Goal: Task Accomplishment & Management: Use online tool/utility

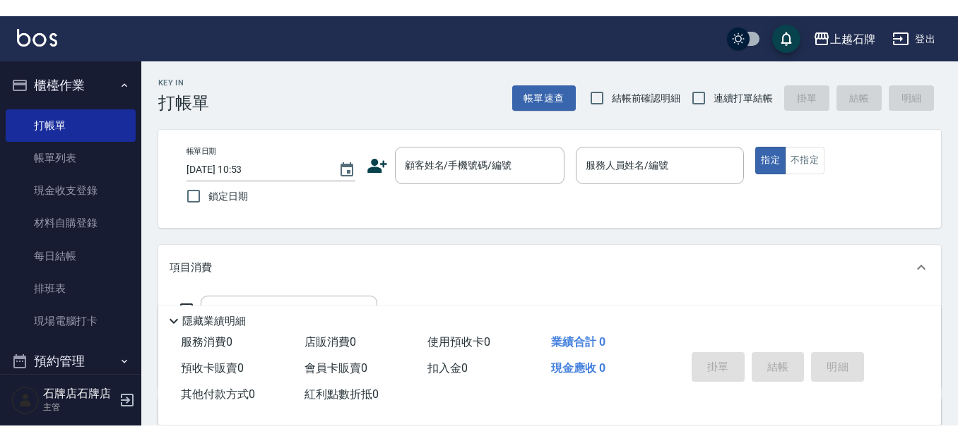
scroll to position [141, 0]
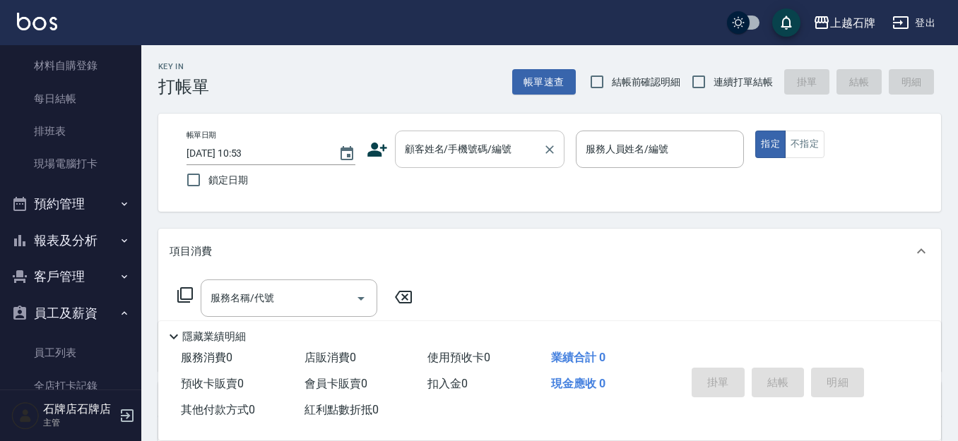
click at [523, 150] on input "顧客姓名/手機號碼/編號" at bounding box center [469, 149] width 136 height 25
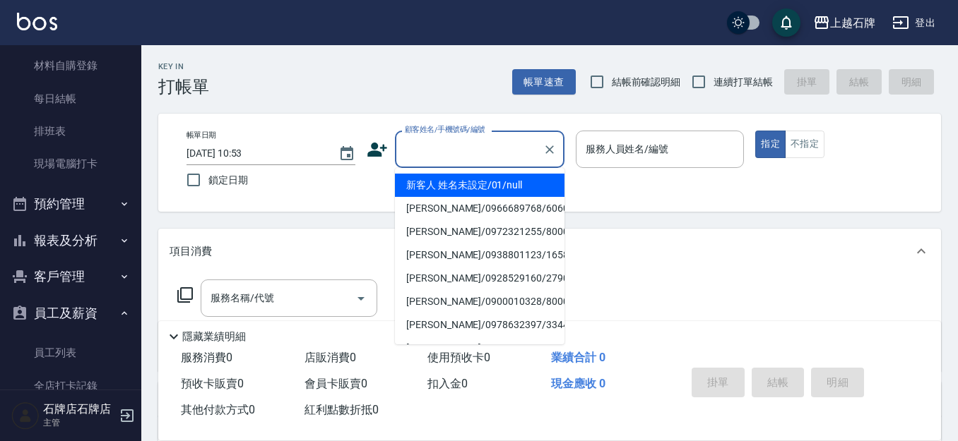
click at [460, 180] on li "新客人 姓名未設定/01/null" at bounding box center [479, 185] width 169 height 23
type input "新客人 姓名未設定/01/null"
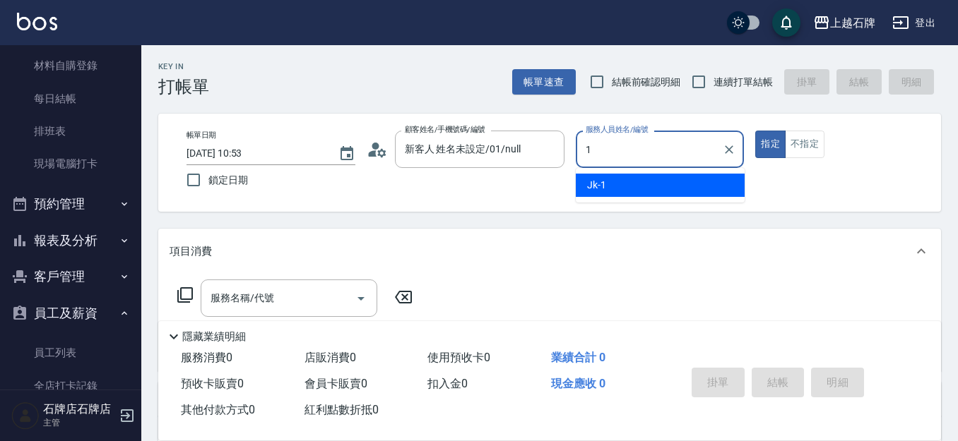
click at [618, 189] on div "Jk -1" at bounding box center [660, 185] width 169 height 23
type input "Jk-1"
click at [290, 293] on input "服務名稱/代號" at bounding box center [278, 298] width 143 height 25
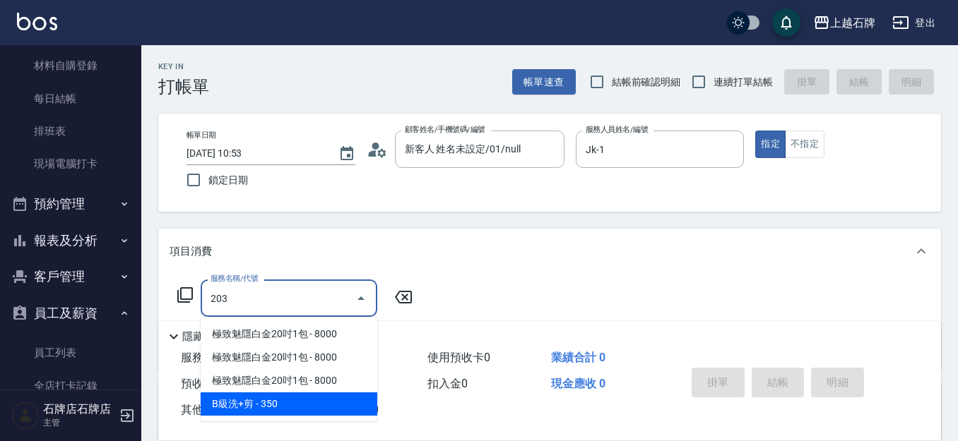
click at [316, 400] on span "B級洗+剪 - 350" at bounding box center [289, 404] width 177 height 23
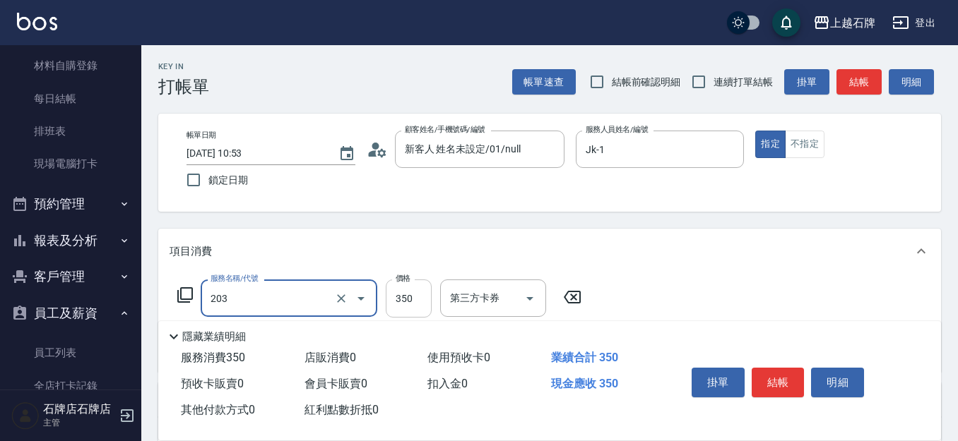
click at [428, 296] on input "350" at bounding box center [409, 299] width 46 height 38
type input "B級洗+剪(203)"
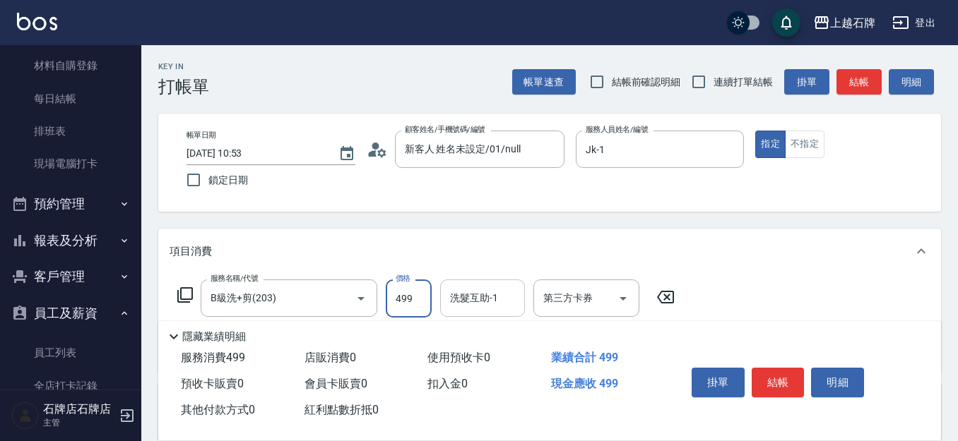
type input "499"
drag, startPoint x: 475, startPoint y: 294, endPoint x: 484, endPoint y: 292, distance: 9.4
click at [478, 294] on div "洗髮互助-1 洗髮互助-1" at bounding box center [482, 298] width 85 height 37
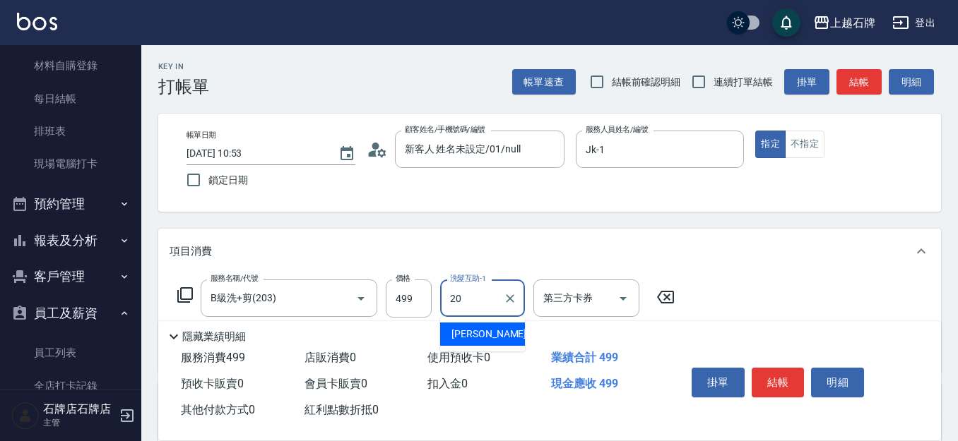
click at [503, 335] on div "[PERSON_NAME] -20" at bounding box center [482, 334] width 85 height 23
type input "[PERSON_NAME]-20"
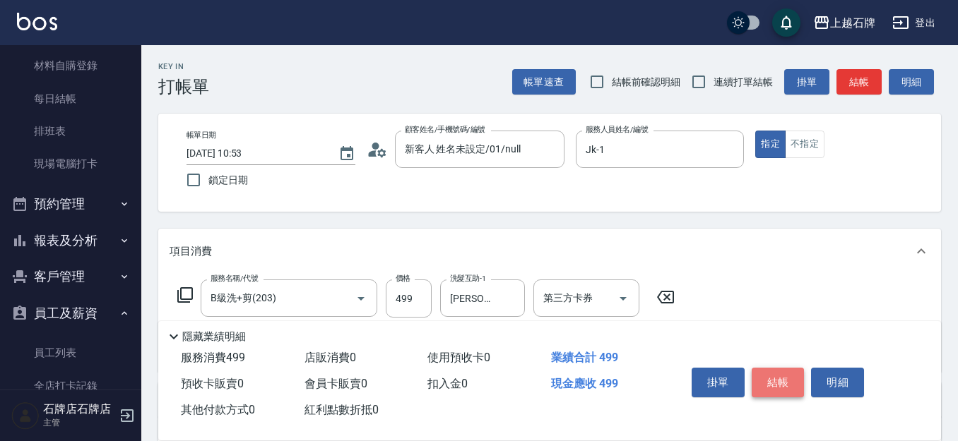
click at [777, 375] on button "結帳" at bounding box center [777, 383] width 53 height 30
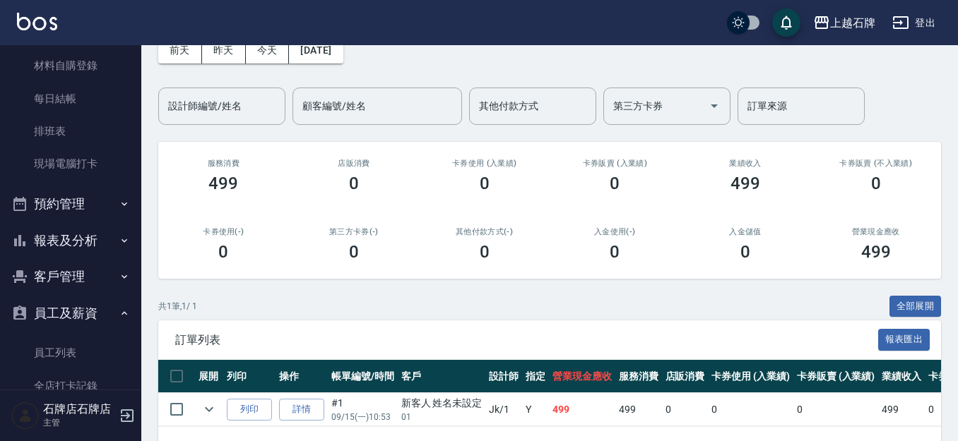
scroll to position [129, 0]
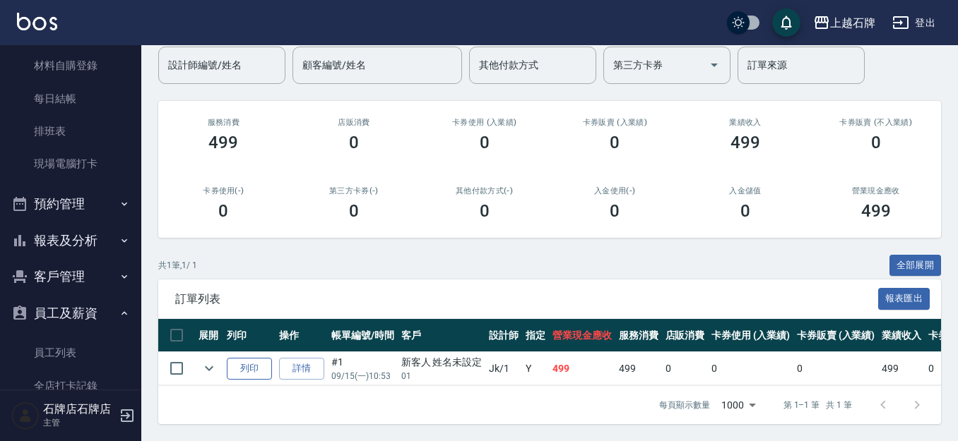
click at [258, 359] on td "列印" at bounding box center [249, 368] width 52 height 33
click at [254, 358] on button "列印" at bounding box center [249, 369] width 45 height 22
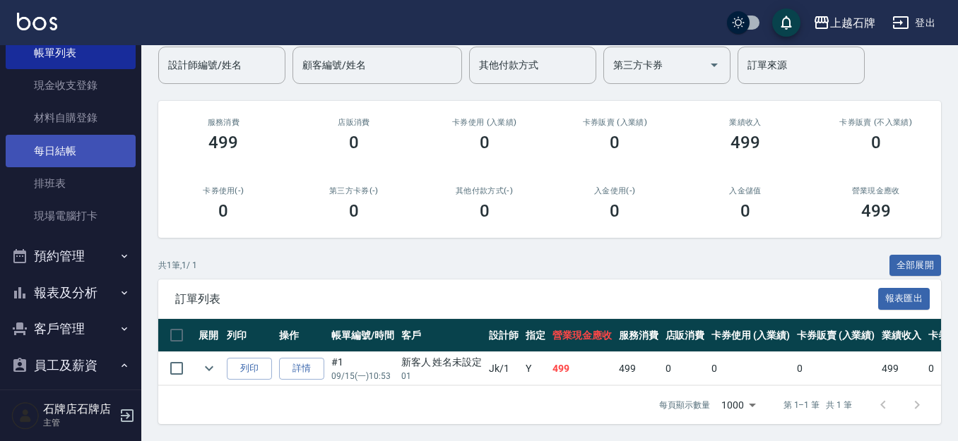
scroll to position [0, 0]
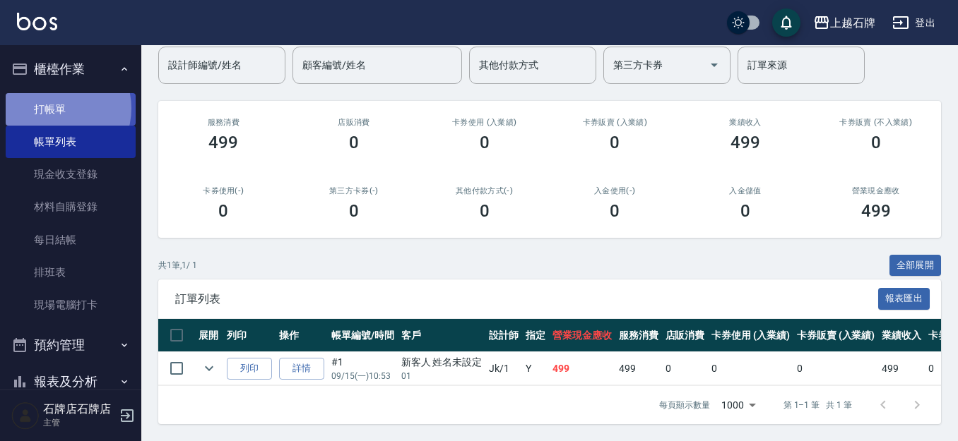
click at [57, 108] on link "打帳單" at bounding box center [71, 109] width 130 height 32
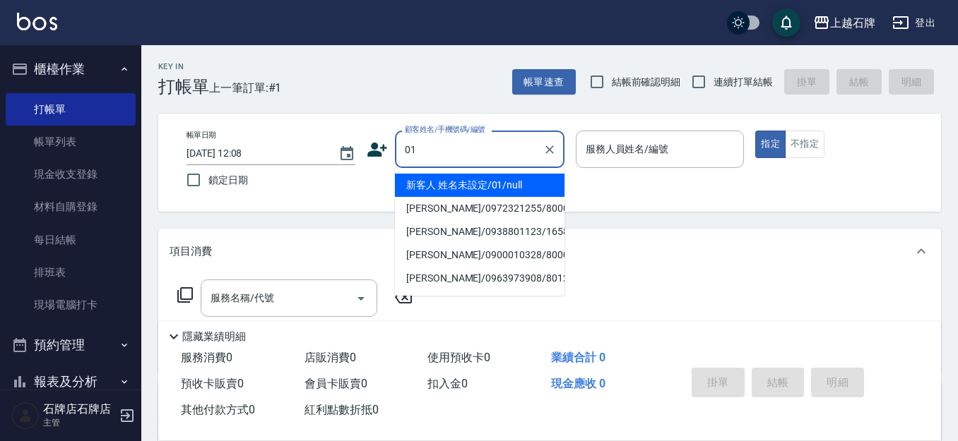
drag, startPoint x: 457, startPoint y: 181, endPoint x: 594, endPoint y: 179, distance: 137.0
click at [465, 178] on li "新客人 姓名未設定/01/null" at bounding box center [479, 185] width 169 height 23
type input "01"
type input "1"
type input "新客人 姓名未設定/01/null"
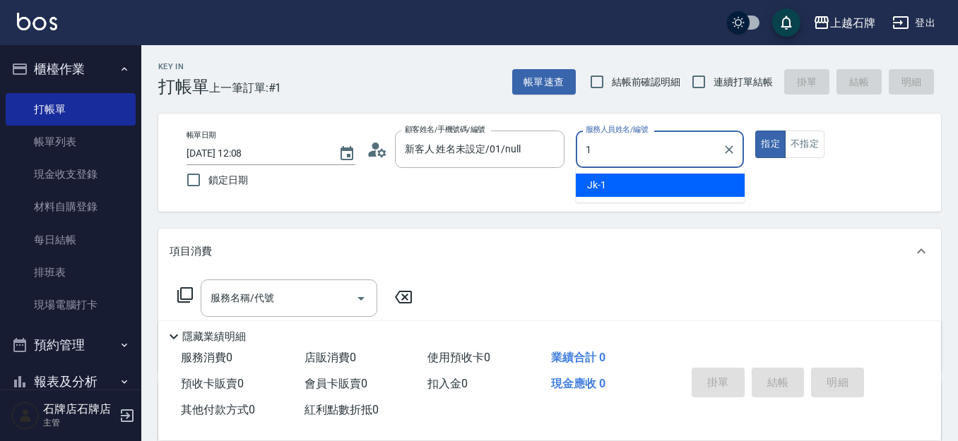
drag, startPoint x: 640, startPoint y: 186, endPoint x: 835, endPoint y: 155, distance: 197.4
click at [645, 186] on div "Jk -1" at bounding box center [660, 185] width 169 height 23
type input "Jk-1"
drag, startPoint x: 823, startPoint y: 145, endPoint x: 833, endPoint y: 141, distance: 10.8
click at [833, 141] on div "指定 不指定" at bounding box center [839, 145] width 169 height 28
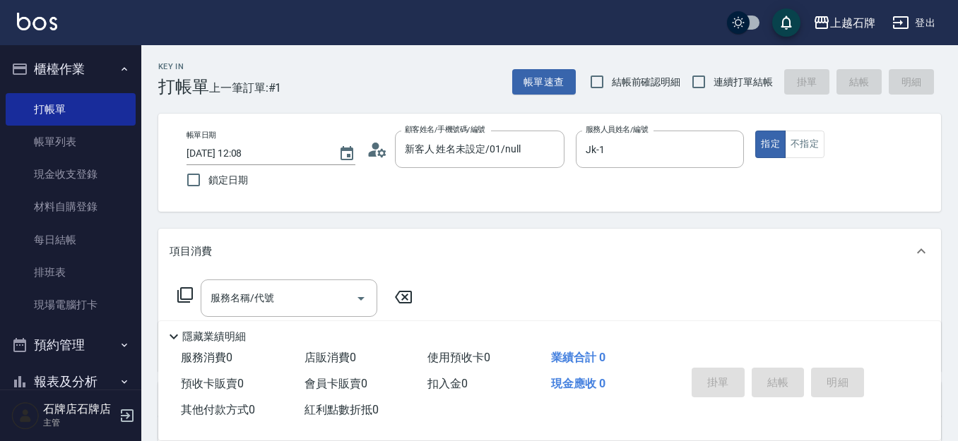
click at [826, 141] on div "指定 不指定" at bounding box center [839, 145] width 169 height 28
click at [813, 146] on button "不指定" at bounding box center [805, 145] width 40 height 28
click at [251, 292] on div "服務名稱/代號 服務名稱/代號" at bounding box center [289, 298] width 177 height 37
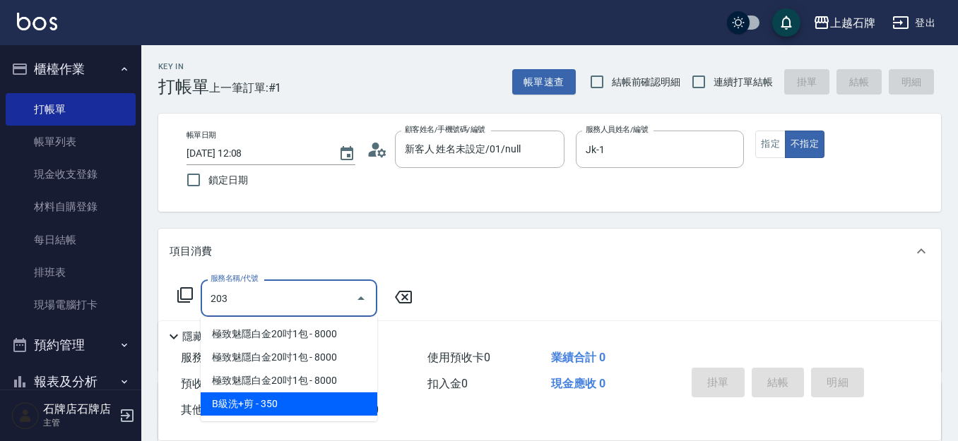
drag, startPoint x: 321, startPoint y: 420, endPoint x: 334, endPoint y: 410, distance: 16.1
click at [329, 409] on ul "極致魅隱白金20吋1包 - 8000 極致魅隱白金20吋1包 - 8000 極致魅隱白金20吋1包 - 8000 B級洗+剪 - 350" at bounding box center [289, 369] width 177 height 105
click at [334, 409] on span "B級洗+剪 - 350" at bounding box center [289, 404] width 177 height 23
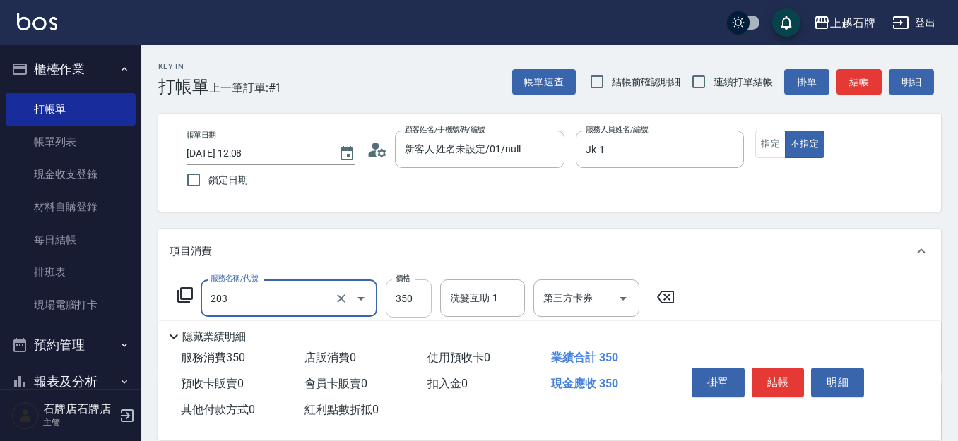
type input "B級洗+剪(203)"
click at [398, 306] on input "350" at bounding box center [409, 299] width 46 height 38
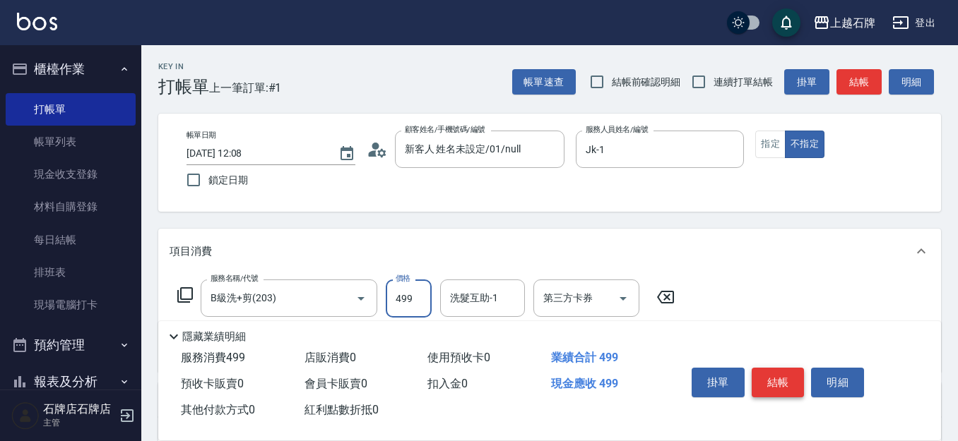
type input "499"
click at [758, 369] on button "結帳" at bounding box center [777, 383] width 53 height 30
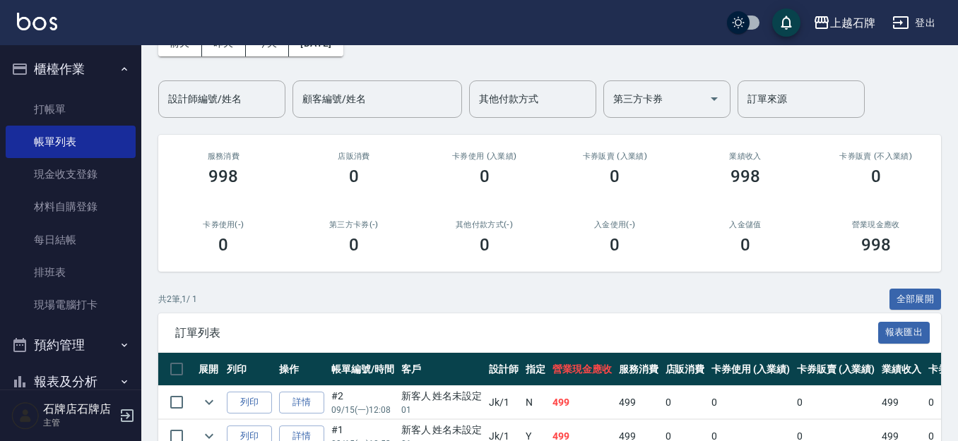
scroll to position [163, 0]
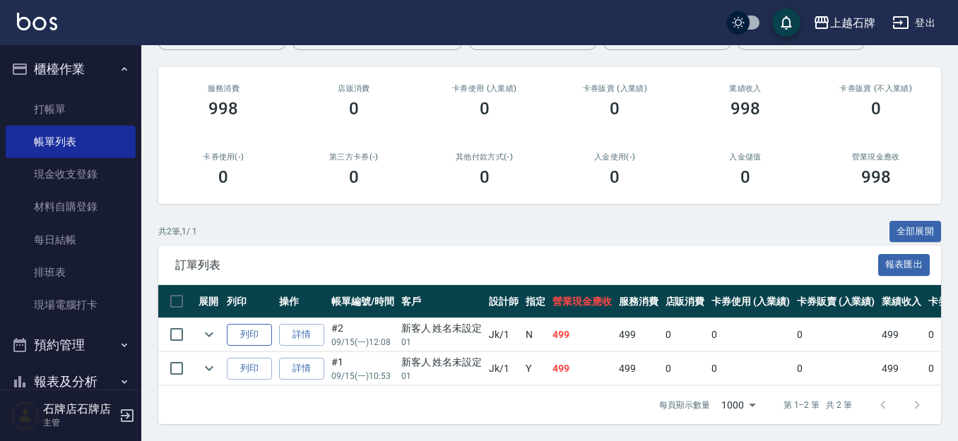
click at [256, 324] on button "列印" at bounding box center [249, 335] width 45 height 22
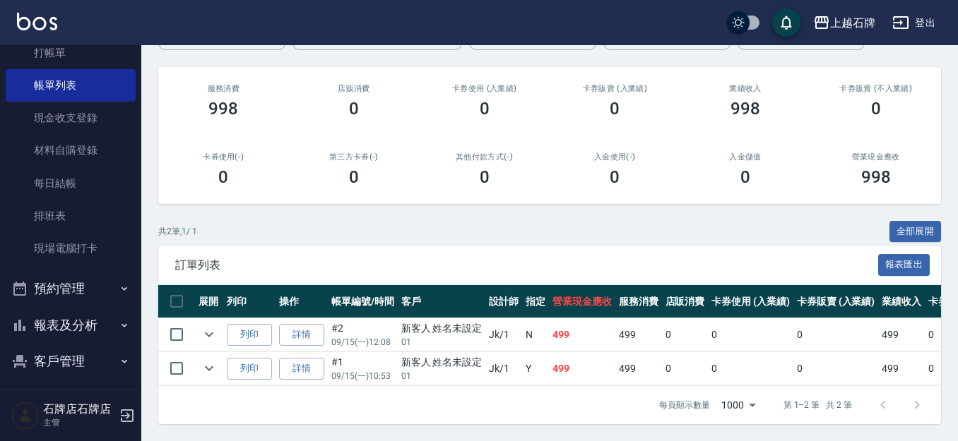
scroll to position [282, 0]
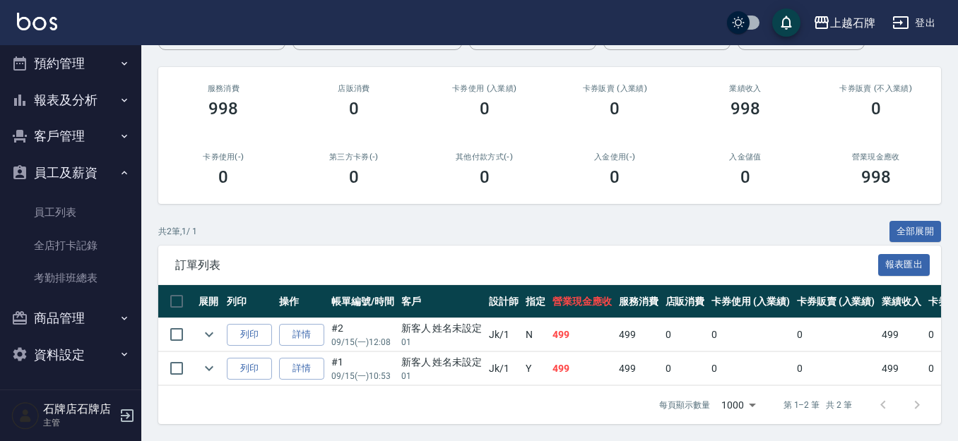
click at [45, 112] on button "報表及分析" at bounding box center [71, 100] width 130 height 37
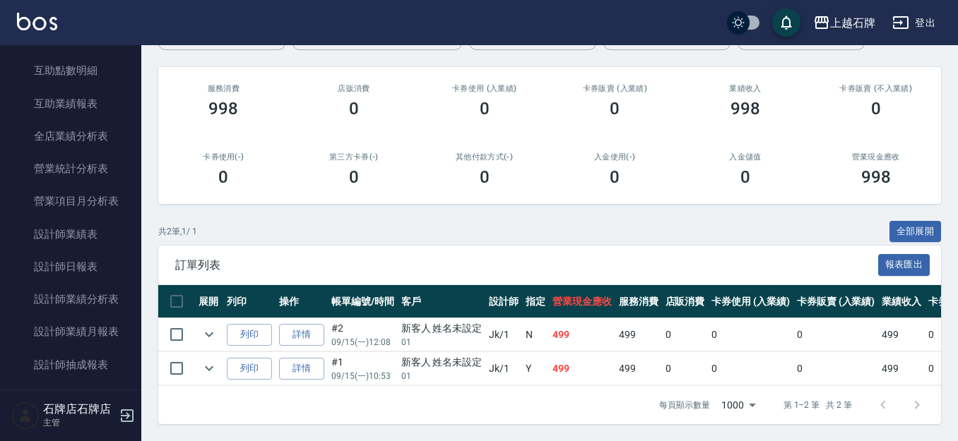
scroll to position [705, 0]
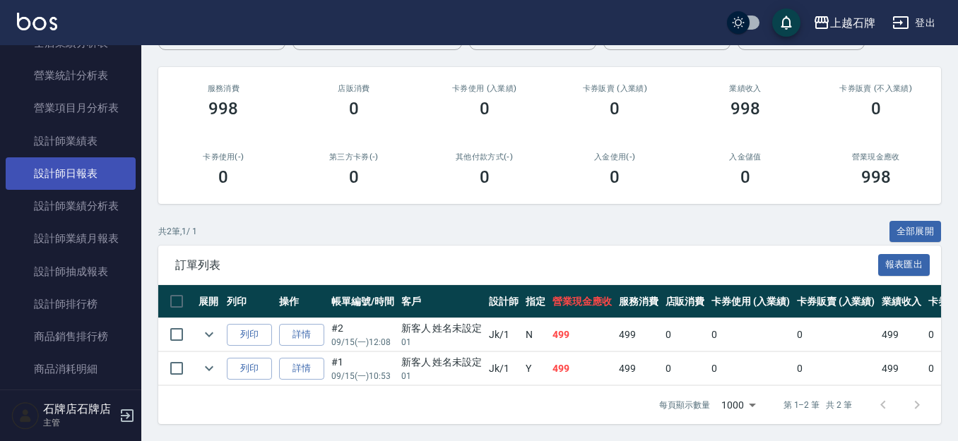
click at [58, 186] on link "設計師日報表" at bounding box center [71, 173] width 130 height 32
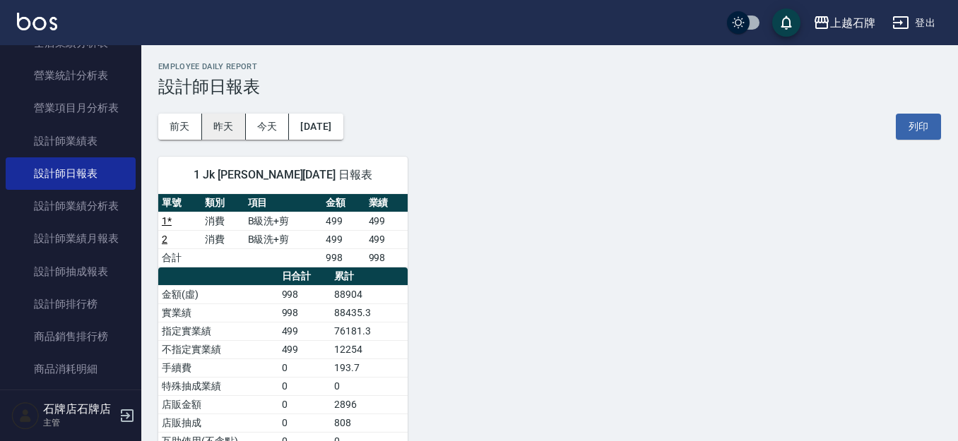
click at [215, 136] on button "昨天" at bounding box center [224, 127] width 44 height 26
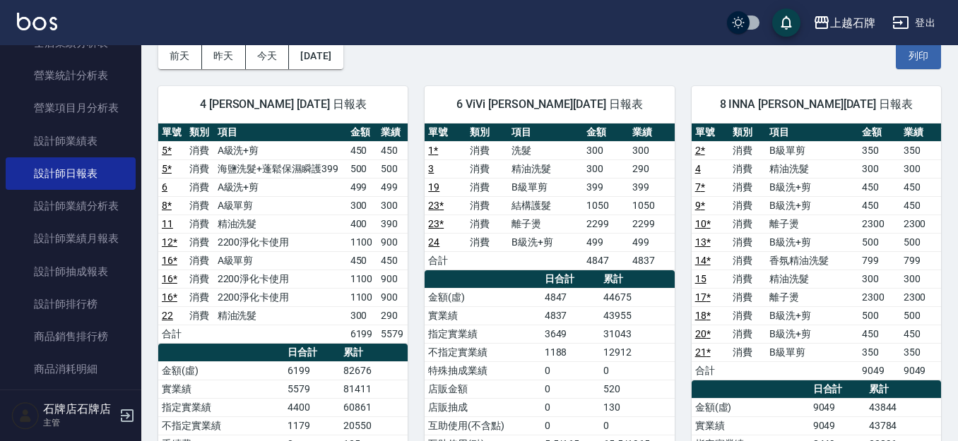
scroll to position [141, 0]
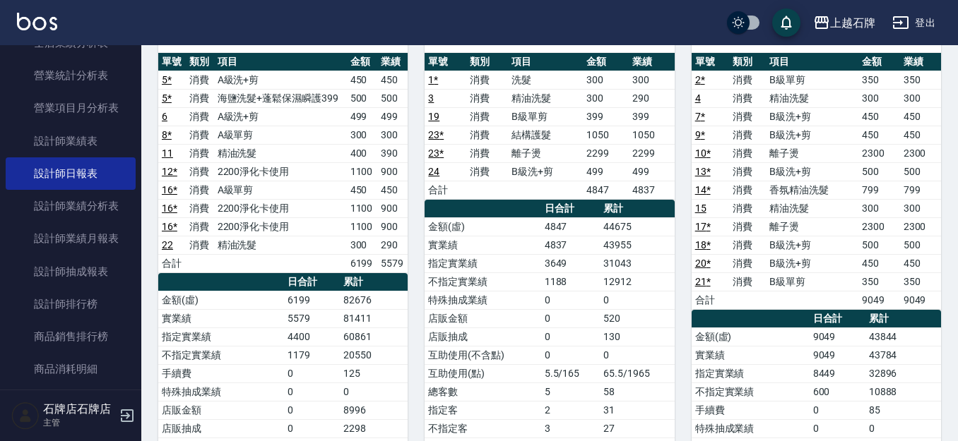
drag, startPoint x: 102, startPoint y: 239, endPoint x: 184, endPoint y: 181, distance: 100.5
click at [102, 239] on link "設計師業績月報表" at bounding box center [71, 238] width 130 height 32
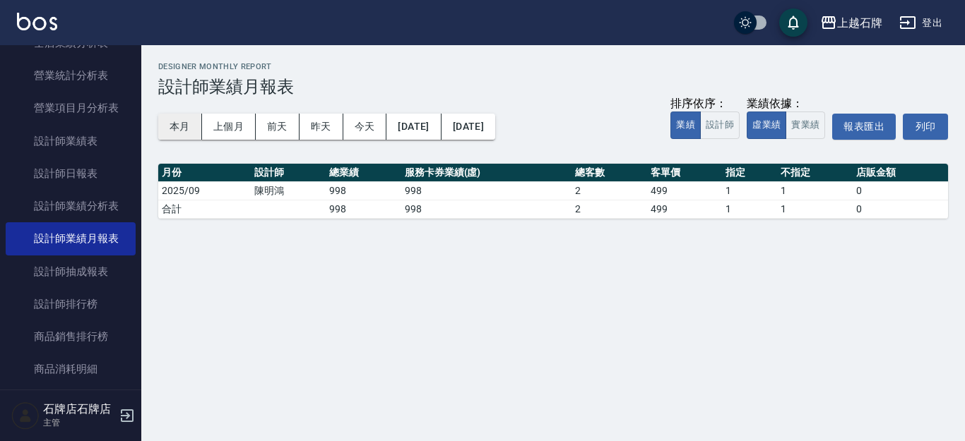
click at [179, 129] on button "本月" at bounding box center [180, 127] width 44 height 26
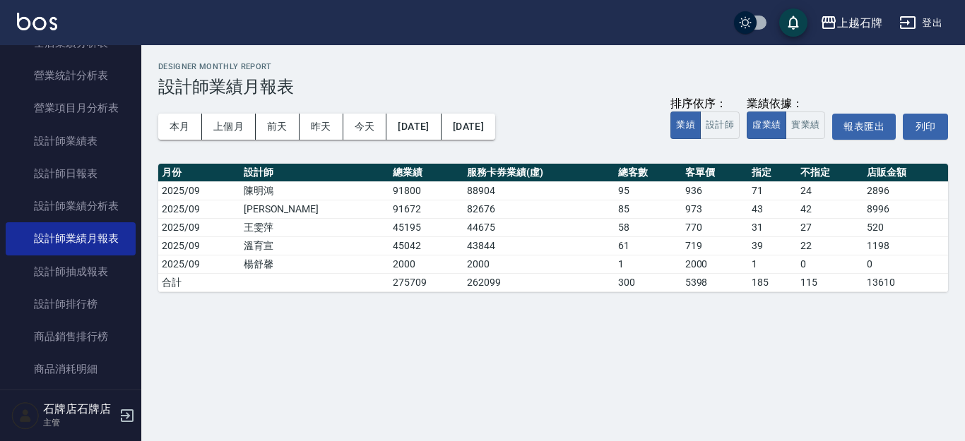
drag, startPoint x: 842, startPoint y: 100, endPoint x: 833, endPoint y: 103, distance: 9.8
click at [839, 100] on div "排序依序： 業績 設計師 業績依據： 虛業績 實業績 報表匯出 列印" at bounding box center [809, 127] width 278 height 60
click at [808, 118] on button "實業績" at bounding box center [805, 126] width 40 height 28
click at [614, 86] on h3 "設計師業績月報表" at bounding box center [552, 87] width 789 height 20
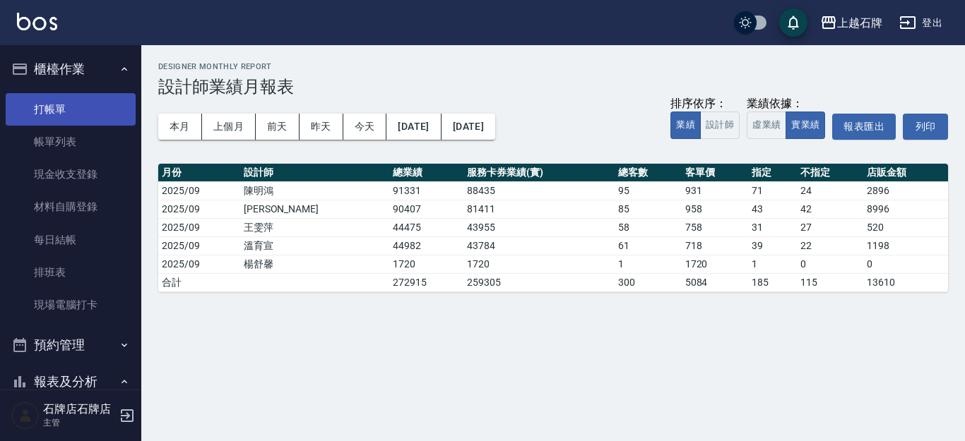
click at [78, 110] on link "打帳單" at bounding box center [71, 109] width 130 height 32
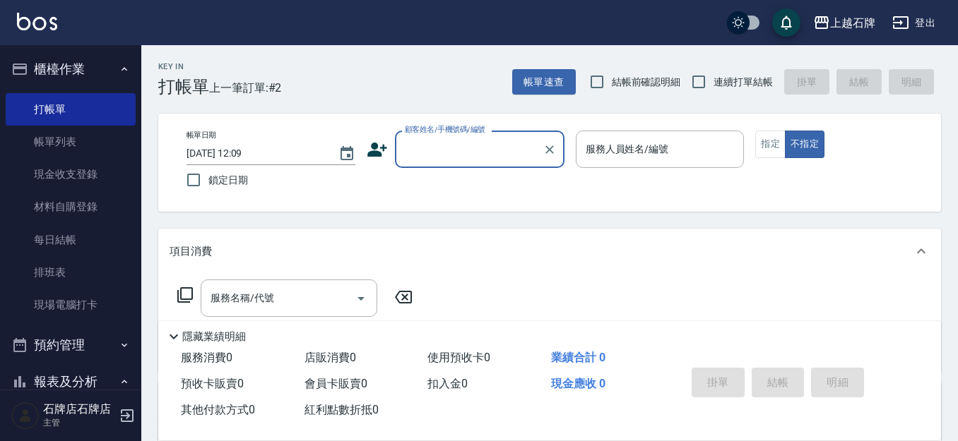
drag, startPoint x: 439, startPoint y: 91, endPoint x: 430, endPoint y: 38, distance: 53.8
click at [439, 90] on div "Key In 打帳單 上一筆訂單:#2 帳單速查 結帳前確認明細 連續打單結帳 掛單 結帳 明細" at bounding box center [540, 71] width 799 height 52
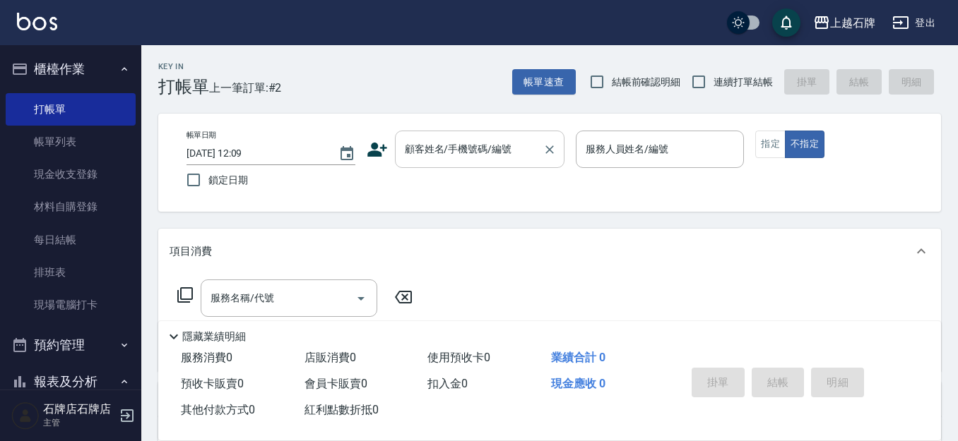
click at [478, 150] on div "顧客姓名/手機號碼/編號 顧客姓名/手機號碼/編號" at bounding box center [479, 149] width 169 height 37
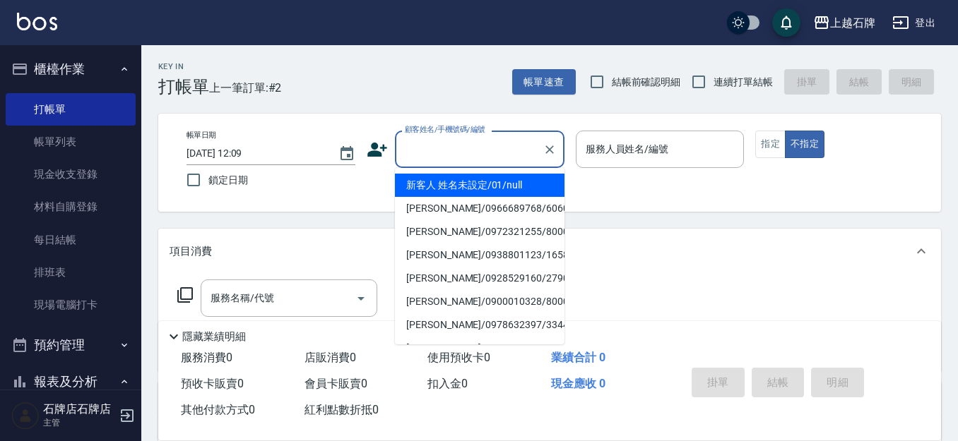
click at [503, 185] on li "新客人 姓名未設定/01/null" at bounding box center [479, 185] width 169 height 23
type input "1"
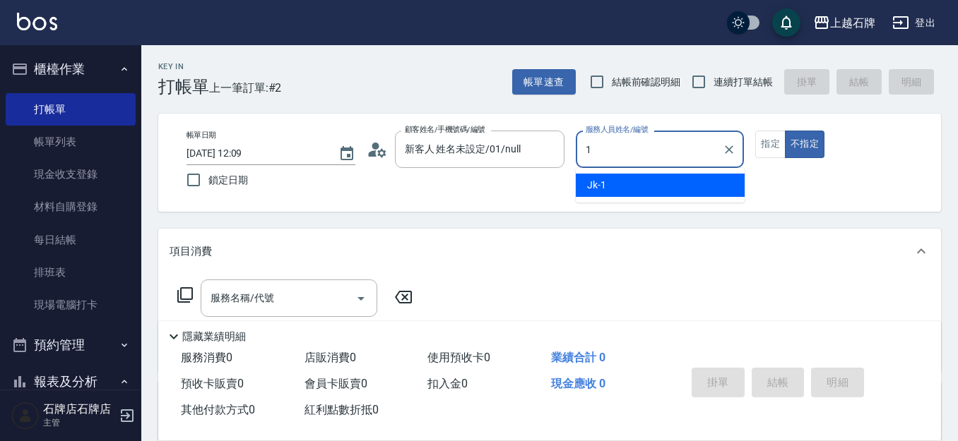
type input "新客人 姓名未設定/01/null"
click at [664, 189] on div "Jk -1" at bounding box center [660, 185] width 169 height 23
type input "Jk-1"
click at [309, 297] on input "服務名稱/代號" at bounding box center [278, 298] width 143 height 25
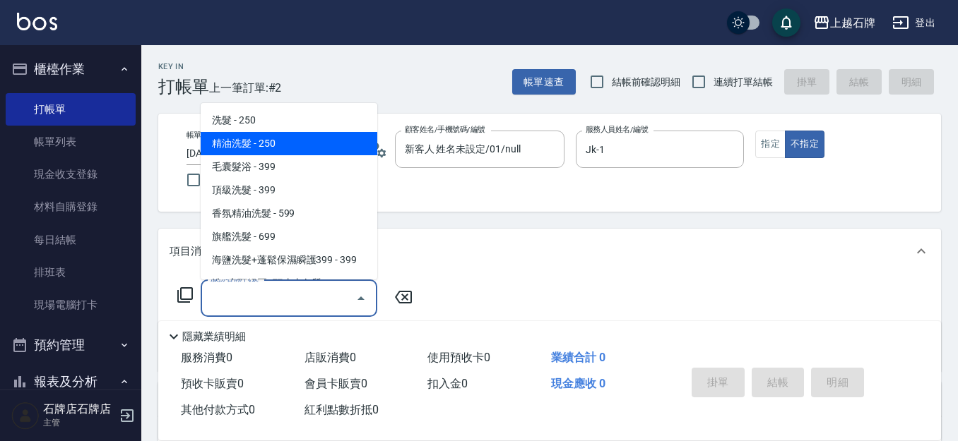
click at [333, 144] on span "精油洗髮 - 250" at bounding box center [289, 143] width 177 height 23
type input "精油洗髮(102)"
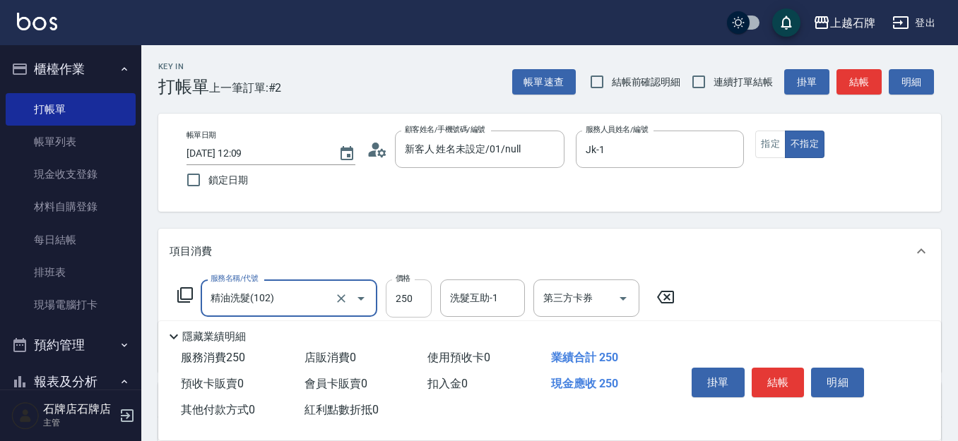
click at [408, 299] on input "250" at bounding box center [409, 299] width 46 height 38
type input "300"
click at [485, 302] on div "洗髮互助-1 洗髮互助-1" at bounding box center [482, 298] width 85 height 37
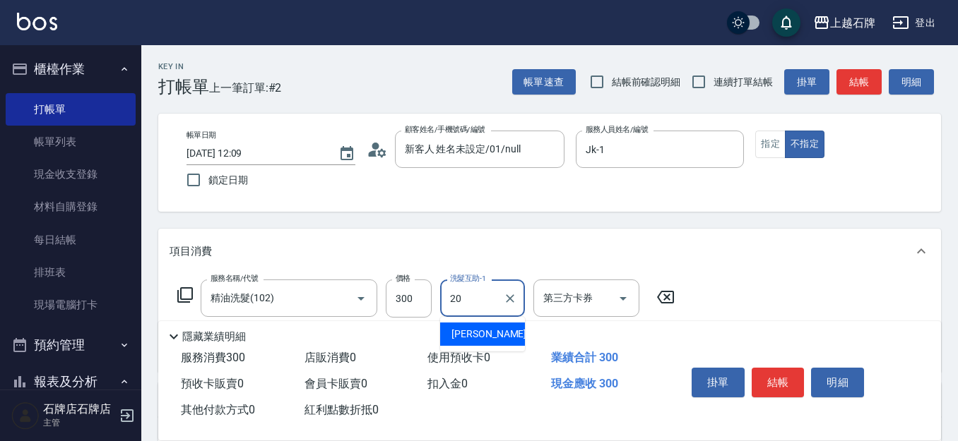
click at [485, 332] on div "[PERSON_NAME] -20" at bounding box center [482, 334] width 85 height 23
type input "[PERSON_NAME]-20"
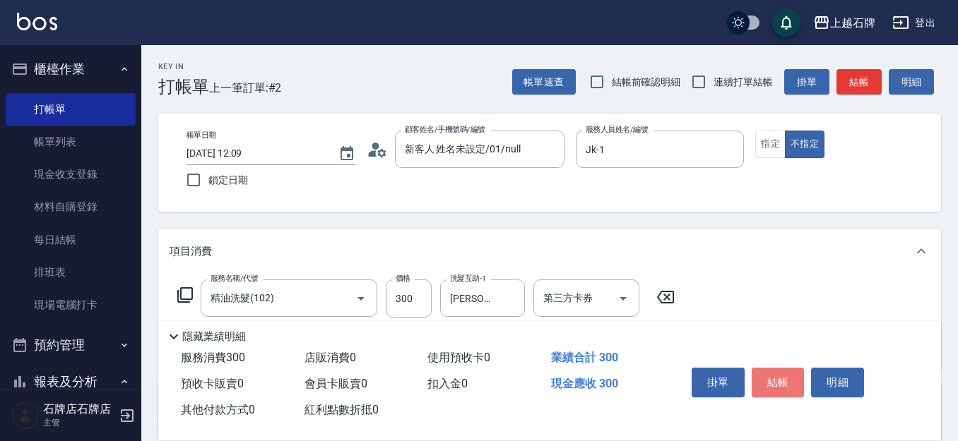
click at [797, 376] on button "結帳" at bounding box center [777, 383] width 53 height 30
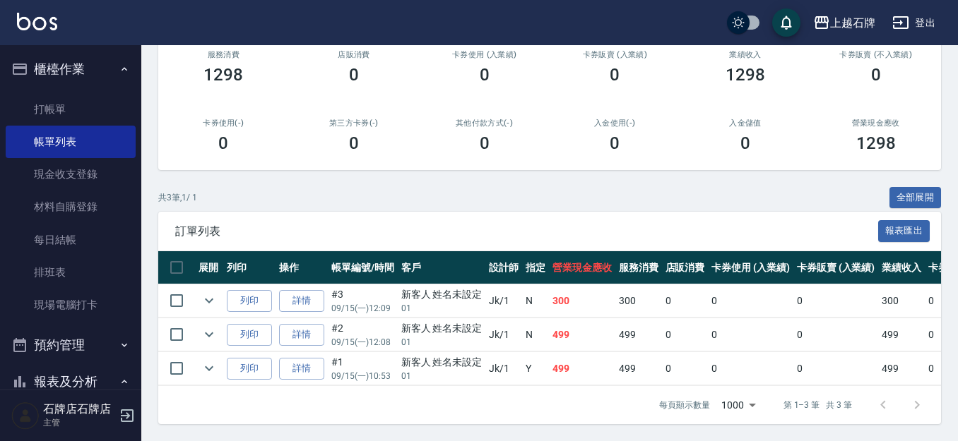
scroll to position [197, 0]
drag, startPoint x: 250, startPoint y: 291, endPoint x: 274, endPoint y: 296, distance: 24.5
click at [268, 296] on button "列印" at bounding box center [249, 301] width 45 height 22
drag, startPoint x: 0, startPoint y: 165, endPoint x: 0, endPoint y: 327, distance: 161.7
click at [0, 327] on nav "櫃檯作業 打帳單 帳單列表 現金收支登錄 材料自購登錄 每日結帳 排班表 現場電腦打卡 預約管理 預約管理 單日預約紀錄 單週預約紀錄 報表及分析 報表目錄 …" at bounding box center [70, 217] width 141 height 345
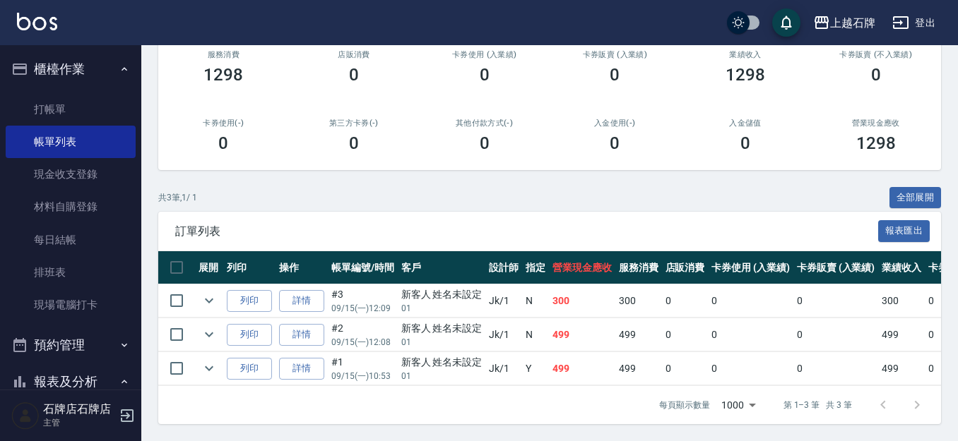
drag, startPoint x: 17, startPoint y: 101, endPoint x: 132, endPoint y: 94, distance: 115.3
click at [16, 101] on link "打帳單" at bounding box center [71, 109] width 130 height 32
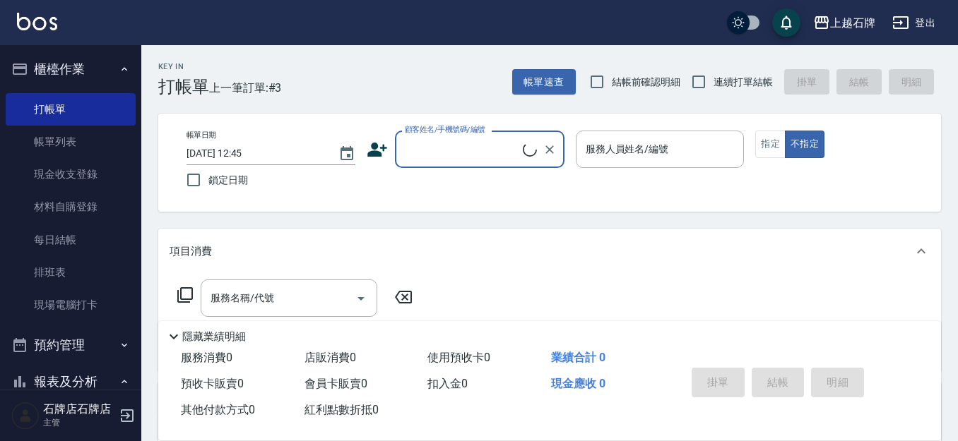
click at [445, 147] on input "顧客姓名/手機號碼/編號" at bounding box center [461, 149] width 121 height 25
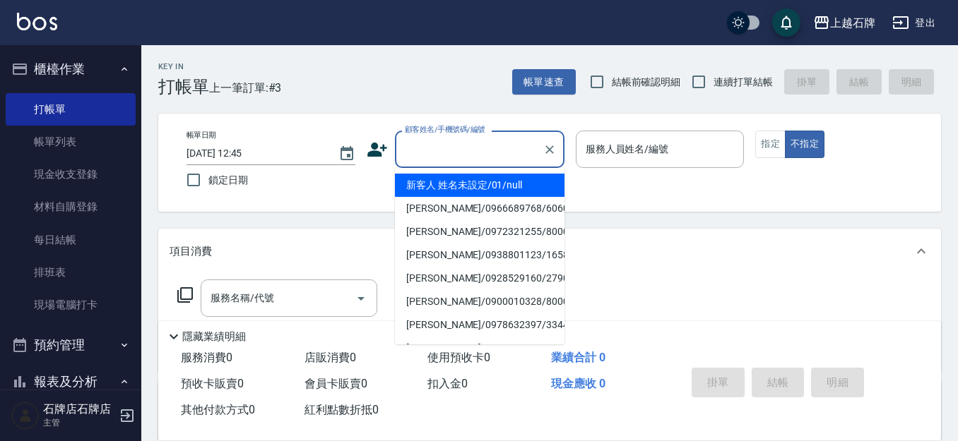
drag, startPoint x: 482, startPoint y: 180, endPoint x: 628, endPoint y: 177, distance: 146.2
click at [482, 180] on li "新客人 姓名未設定/01/null" at bounding box center [479, 185] width 169 height 23
type input "1"
type input "新客人 姓名未設定/01/null"
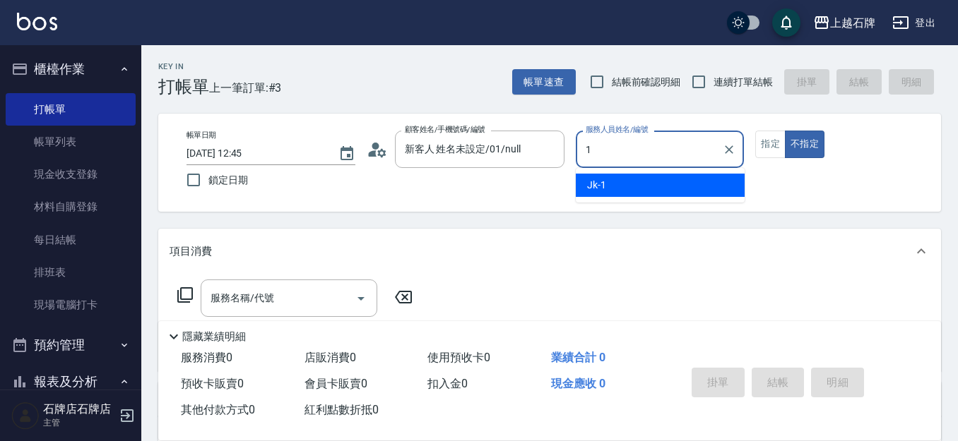
click at [628, 178] on div "Jk -1" at bounding box center [660, 185] width 169 height 23
type input "Jk-1"
click at [294, 286] on input "服務名稱/代號" at bounding box center [278, 298] width 143 height 25
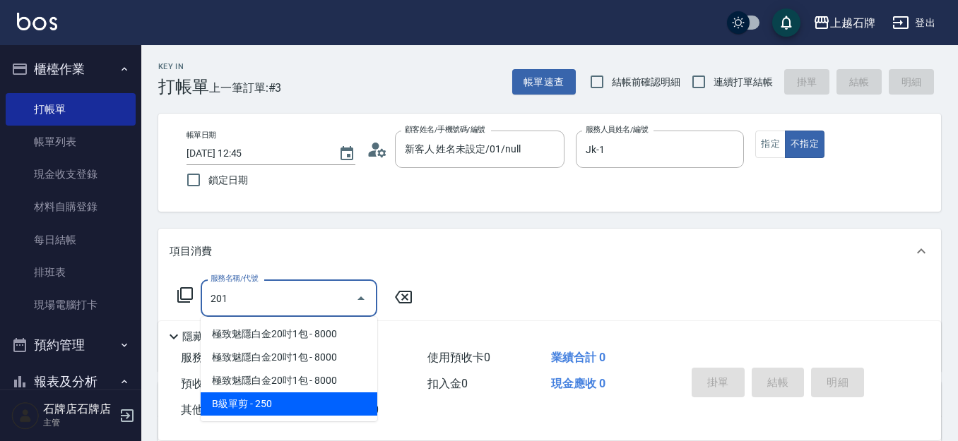
click at [293, 409] on span "B級單剪 - 250" at bounding box center [289, 404] width 177 height 23
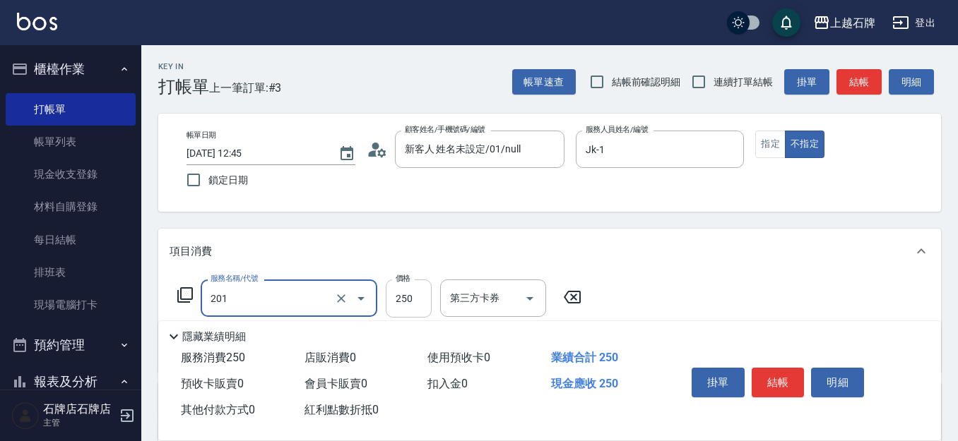
click at [424, 297] on input "250" at bounding box center [409, 299] width 46 height 38
type input "B級單剪(201)"
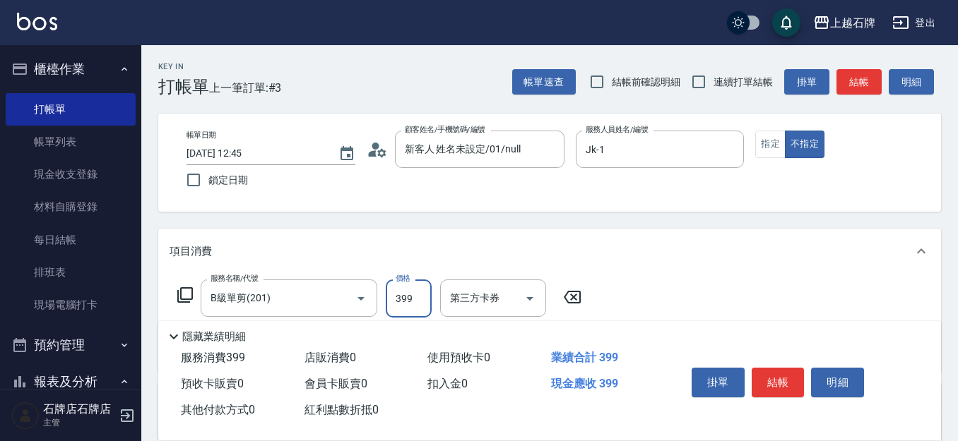
type input "399"
click at [776, 376] on button "結帳" at bounding box center [777, 383] width 53 height 30
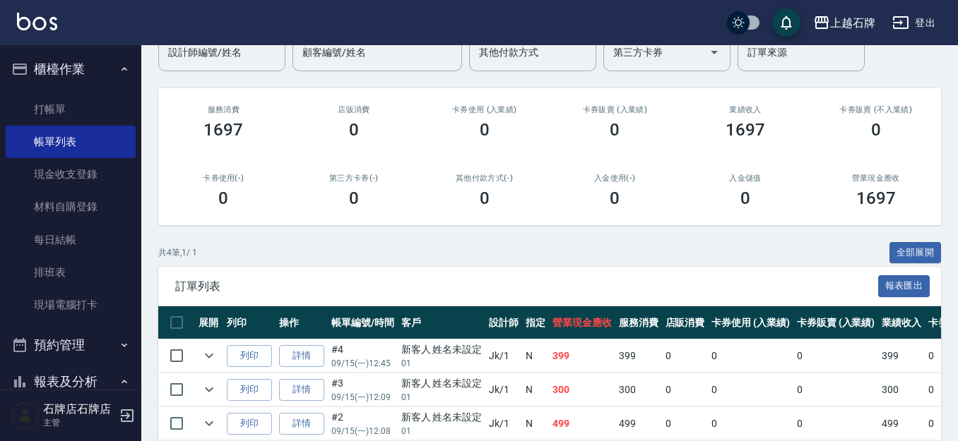
scroll to position [141, 0]
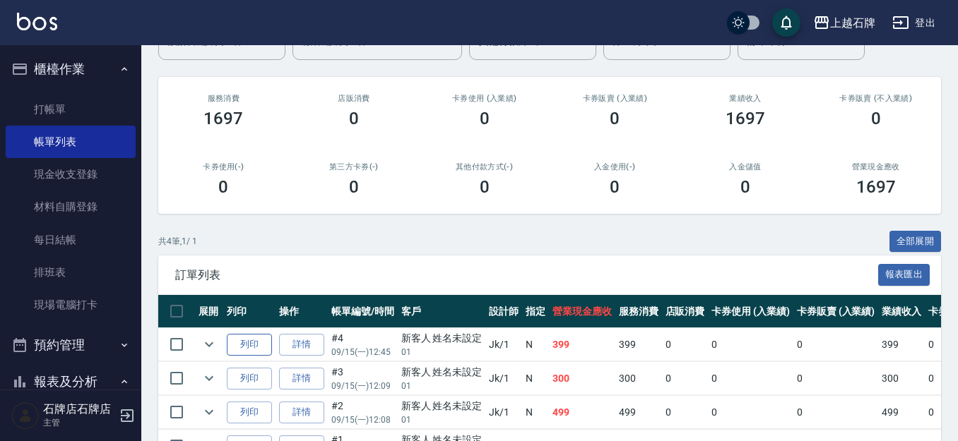
click at [266, 343] on button "列印" at bounding box center [249, 345] width 45 height 22
click at [37, 102] on link "打帳單" at bounding box center [71, 109] width 130 height 32
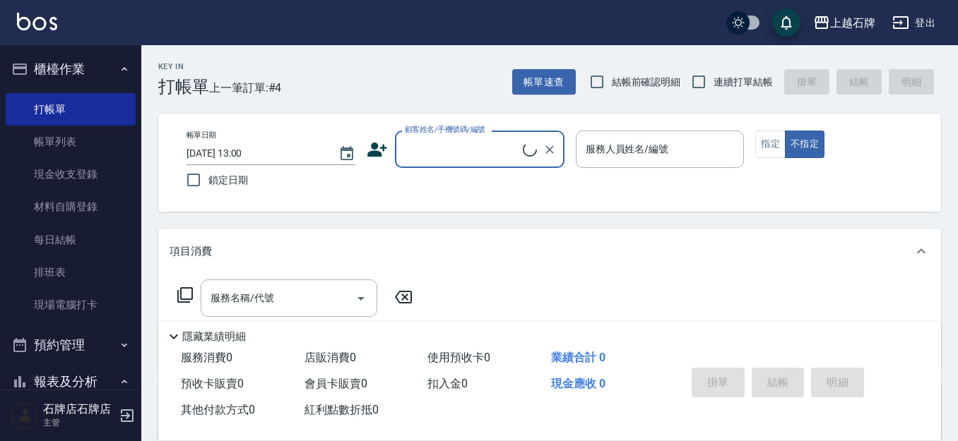
click at [455, 139] on input "顧客姓名/手機號碼/編號" at bounding box center [461, 149] width 121 height 25
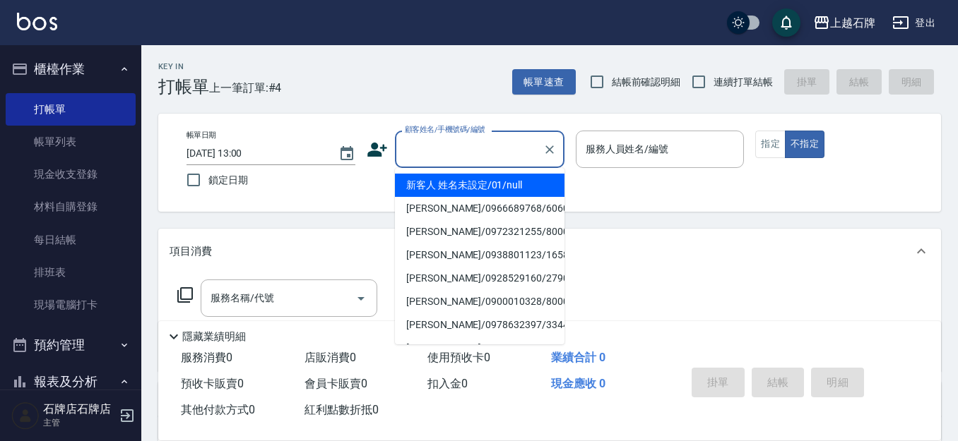
click at [491, 181] on li "新客人 姓名未設定/01/null" at bounding box center [479, 185] width 169 height 23
type input "1"
type input "新客人 姓名未設定/01/null"
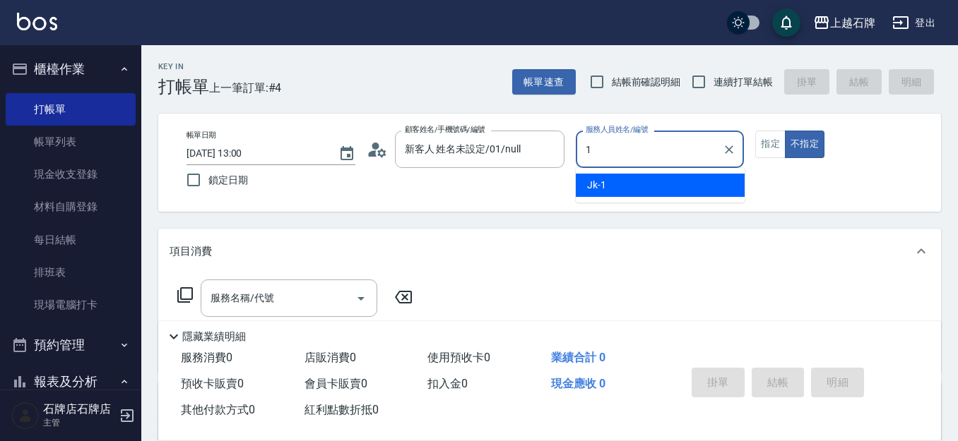
click at [655, 173] on ul "Jk -1" at bounding box center [660, 185] width 169 height 35
click at [657, 178] on div "Jk -1" at bounding box center [660, 185] width 169 height 23
type input "Jk-1"
click at [317, 292] on input "服務名稱/代號" at bounding box center [278, 298] width 143 height 25
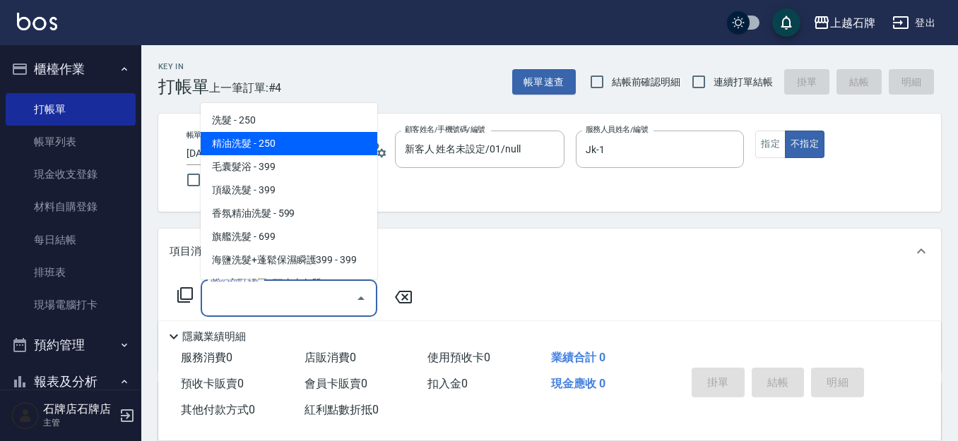
click at [301, 145] on span "精油洗髮 - 250" at bounding box center [289, 143] width 177 height 23
type input "精油洗髮(102)"
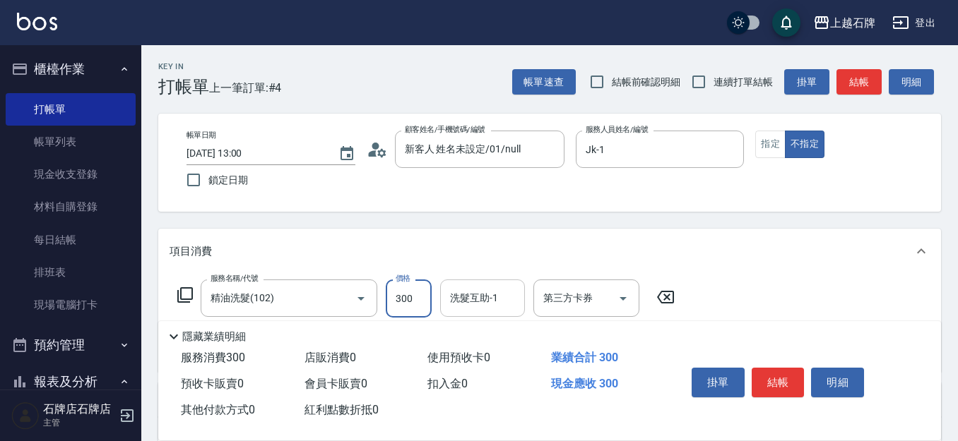
type input "300"
click at [478, 290] on input "洗髮互助-1" at bounding box center [482, 298] width 72 height 25
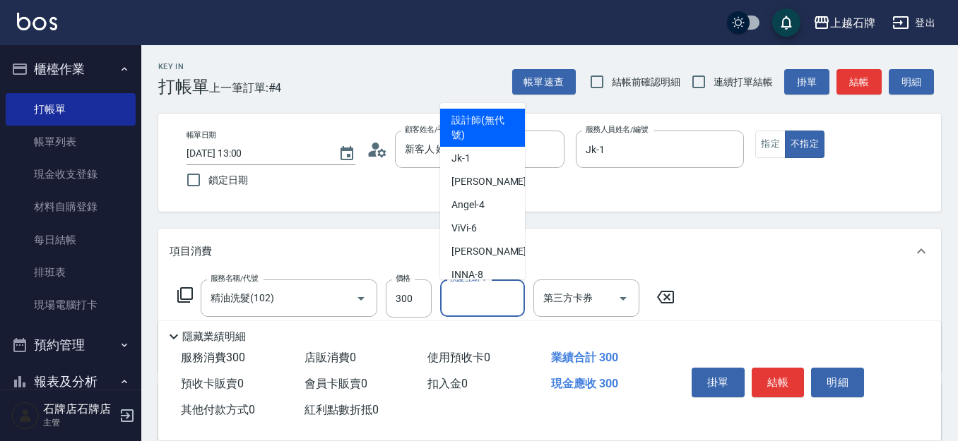
click at [773, 219] on div "Key In 打帳單 上一筆訂單:#4 帳單速查 結帳前確認明細 連續打單結帳 掛單 結帳 明細 帳單日期 [DATE] 13:00 鎖定日期 顧客姓名/手機…" at bounding box center [549, 366] width 816 height 643
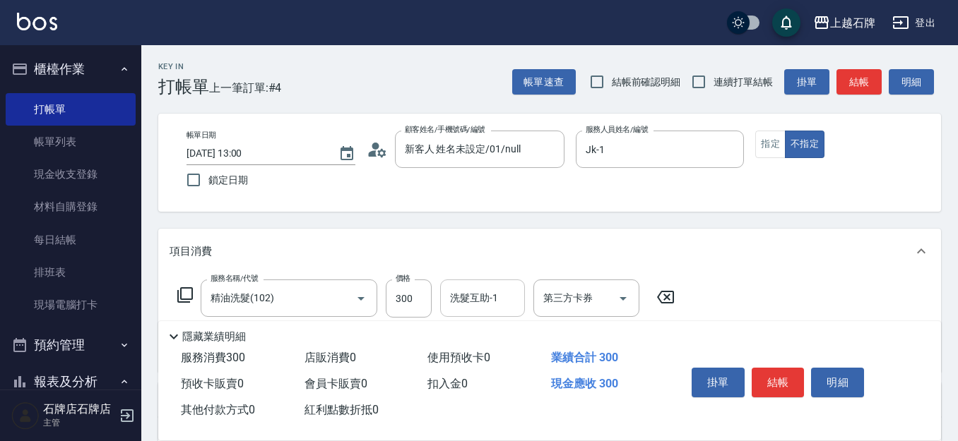
click at [482, 292] on div "洗髮互助-1 洗髮互助-1" at bounding box center [482, 298] width 85 height 37
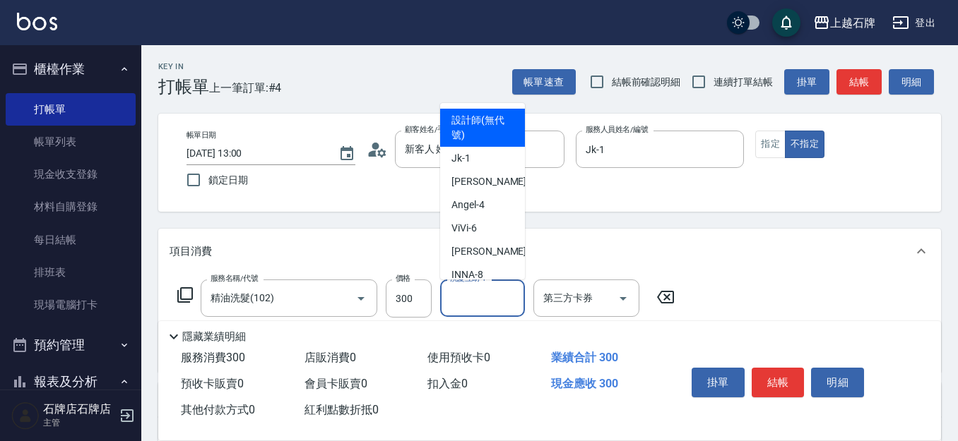
click at [618, 216] on div "Key In 打帳單 上一筆訂單:#4 帳單速查 結帳前確認明細 連續打單結帳 掛單 結帳 明細 帳單日期 [DATE] 13:00 鎖定日期 顧客姓名/手機…" at bounding box center [549, 366] width 816 height 643
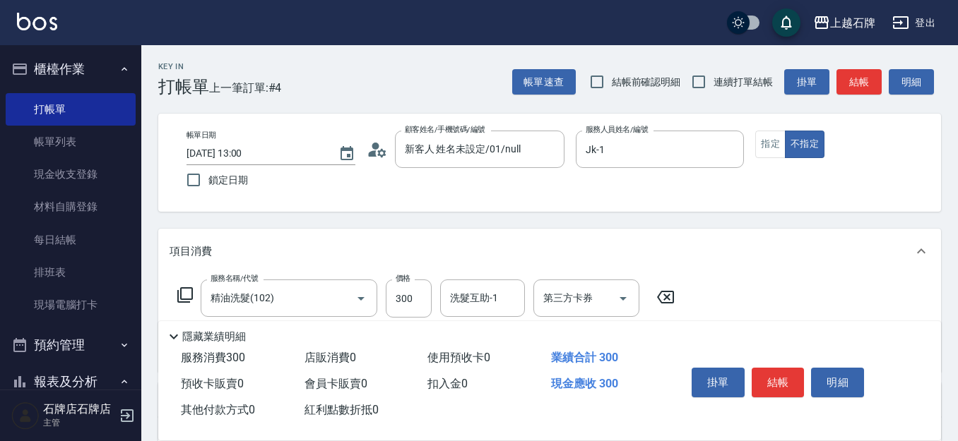
click at [411, 74] on div "Key In 打帳單 上一筆訂單:#4 帳單速查 結帳前確認明細 連續打單結帳 掛單 結帳 明細" at bounding box center [540, 71] width 799 height 52
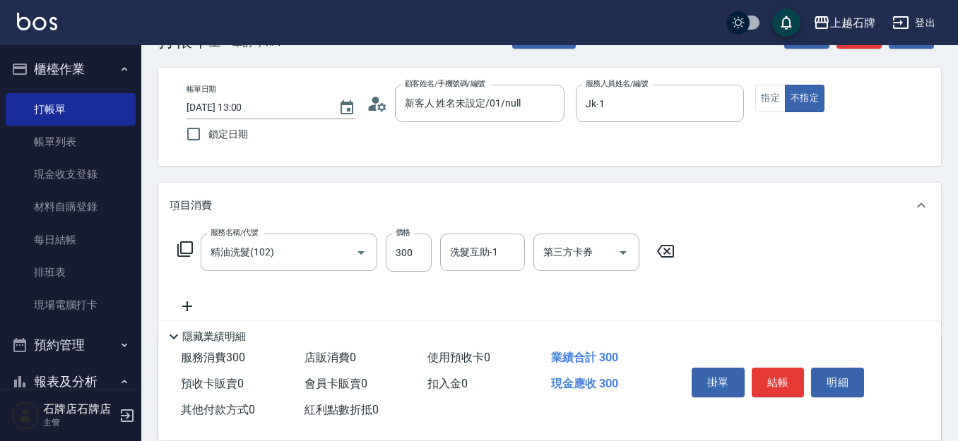
scroll to position [71, 0]
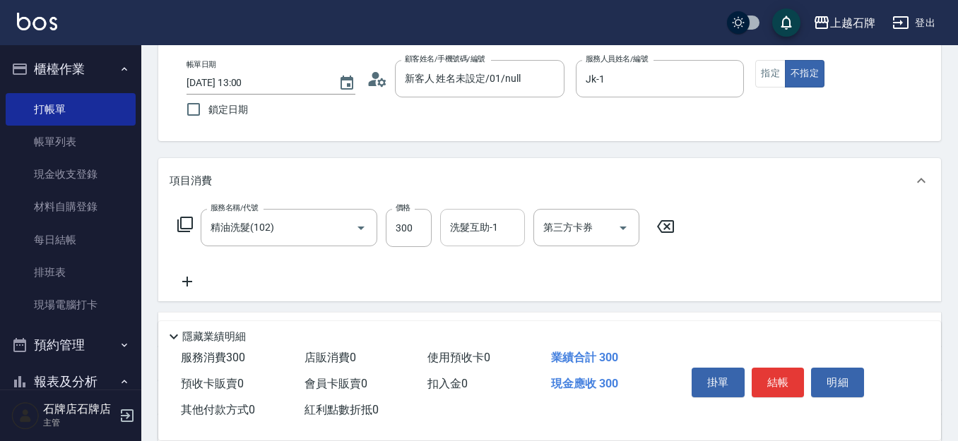
click at [483, 229] on input "洗髮互助-1" at bounding box center [482, 227] width 72 height 25
click at [482, 258] on span "[PERSON_NAME] -20" at bounding box center [495, 263] width 89 height 15
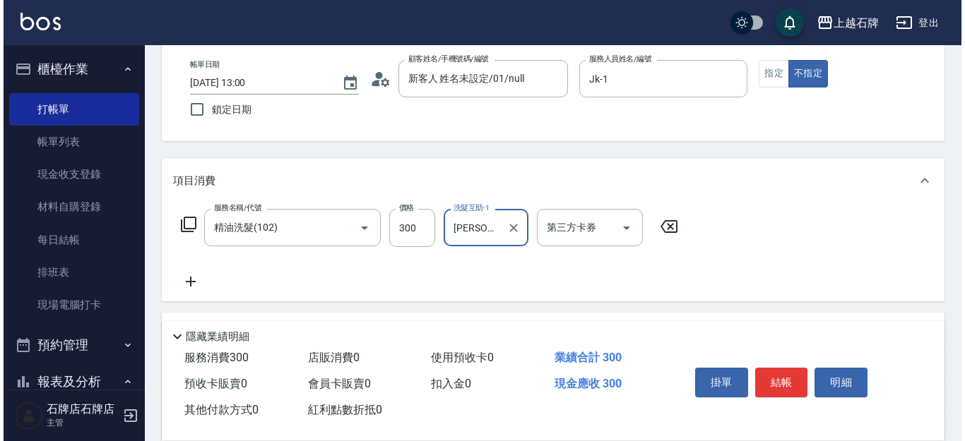
scroll to position [0, 0]
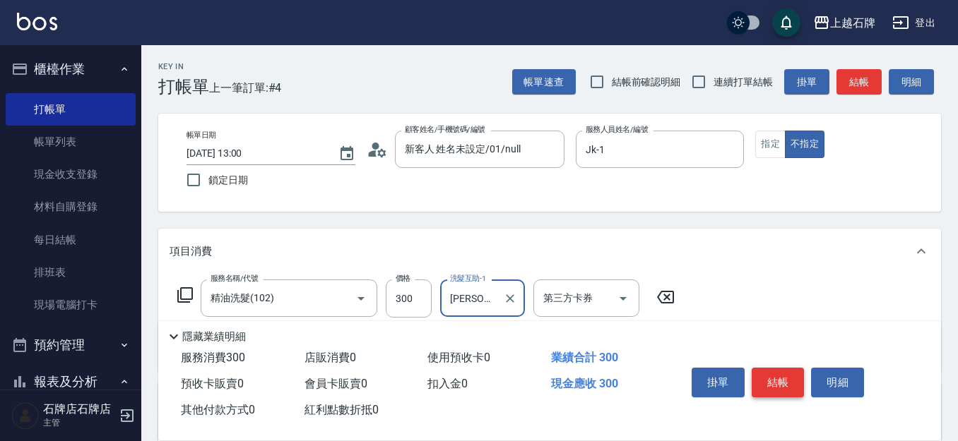
type input "[PERSON_NAME]-20"
click at [753, 371] on button "結帳" at bounding box center [777, 383] width 53 height 30
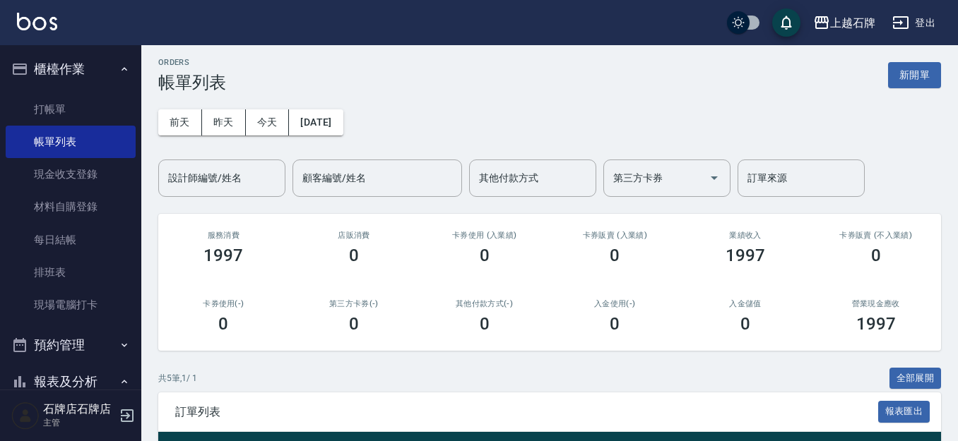
scroll to position [212, 0]
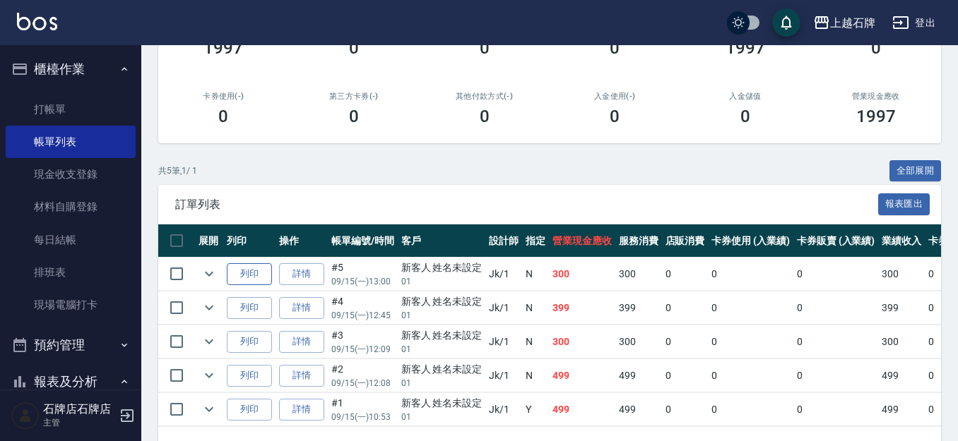
click at [244, 266] on button "列印" at bounding box center [249, 274] width 45 height 22
click at [73, 114] on link "打帳單" at bounding box center [71, 109] width 130 height 32
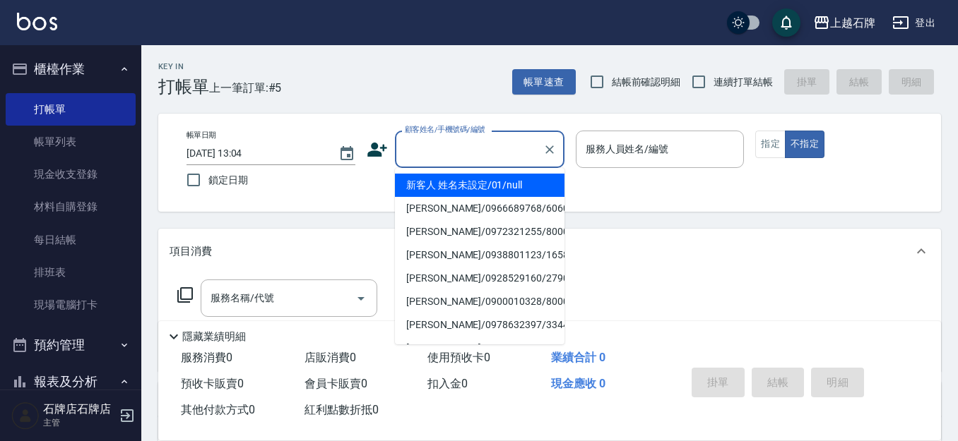
click at [475, 155] on input "顧客姓名/手機號碼/編號" at bounding box center [469, 149] width 136 height 25
type input "新客人 姓名未設定/01/null"
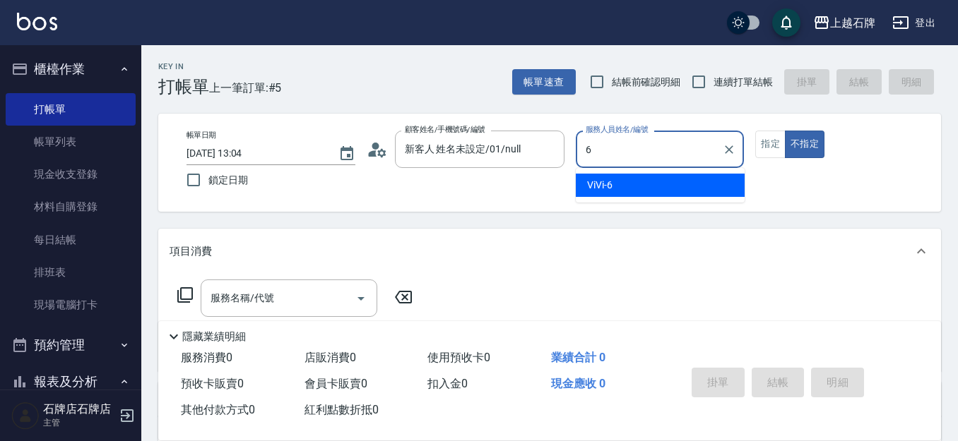
type input "ViVi-6"
type button "false"
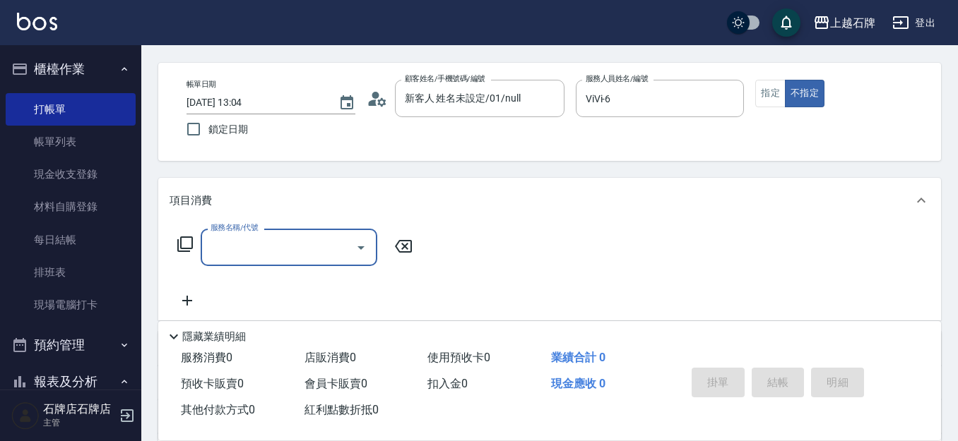
scroll to position [141, 0]
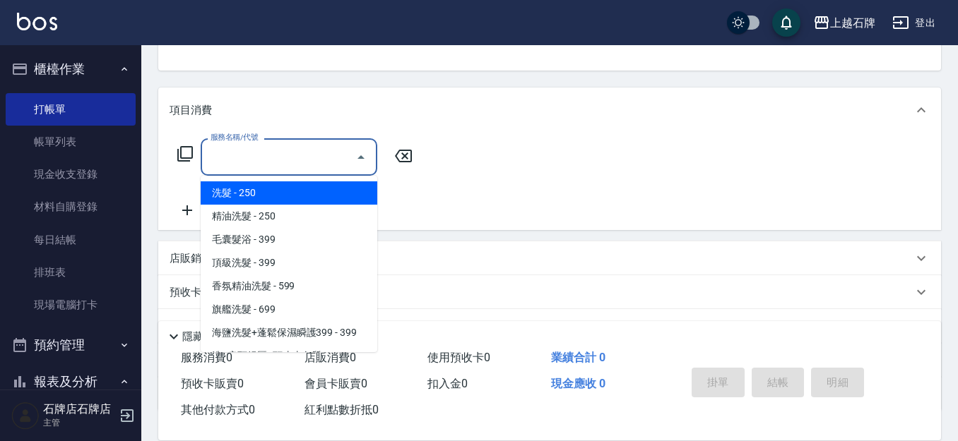
click at [292, 167] on input "服務名稱/代號" at bounding box center [278, 157] width 143 height 25
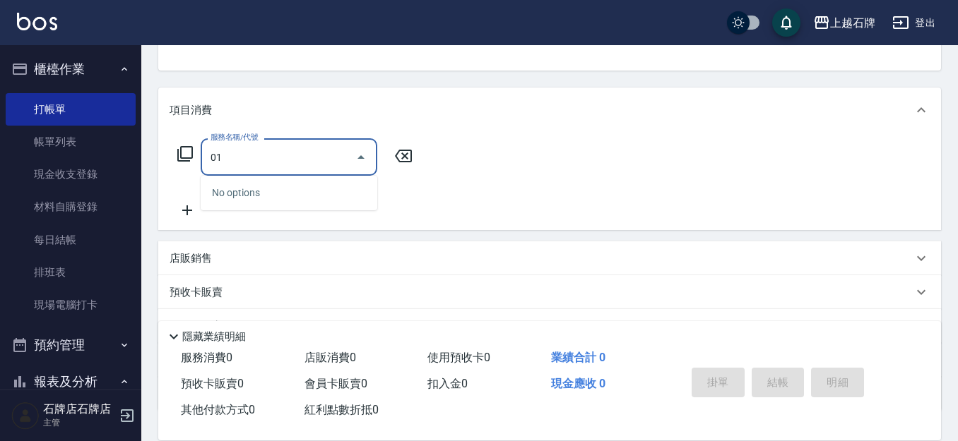
type input "0"
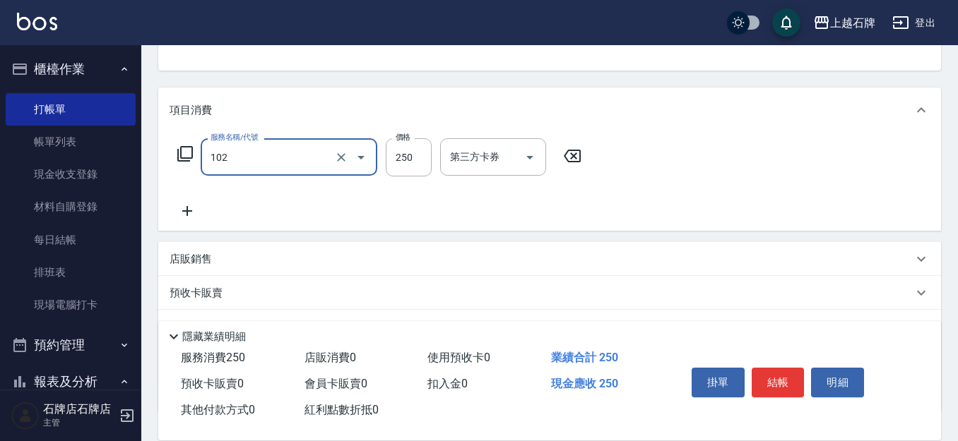
type input "精油洗髮(102)"
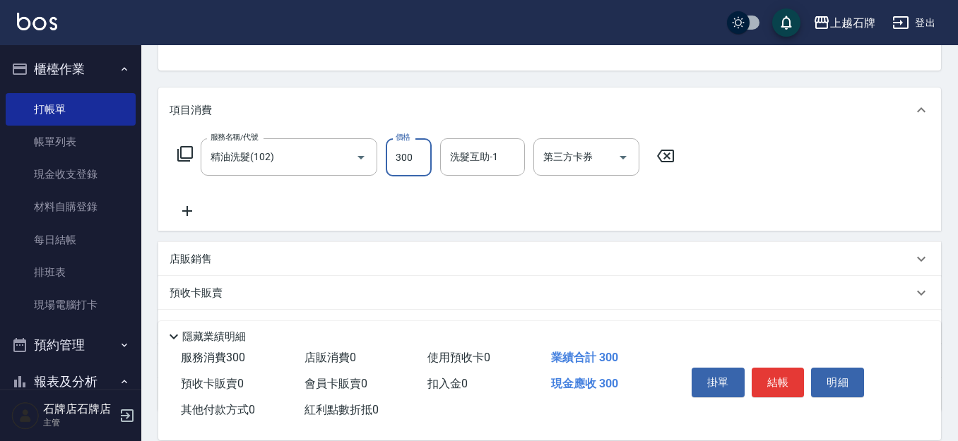
type input "300"
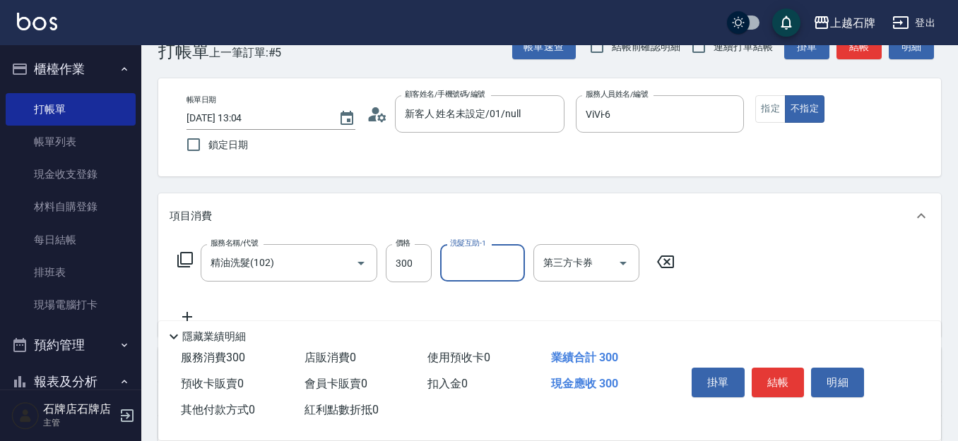
scroll to position [0, 0]
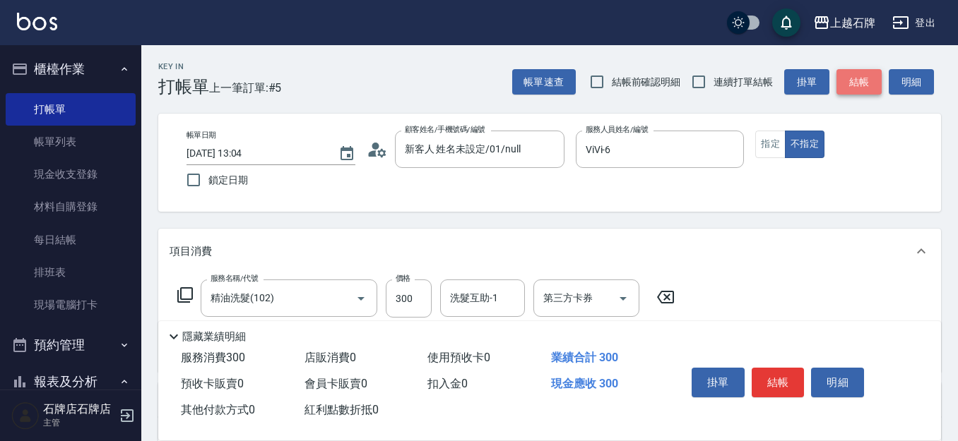
click at [857, 70] on button "結帳" at bounding box center [858, 82] width 45 height 26
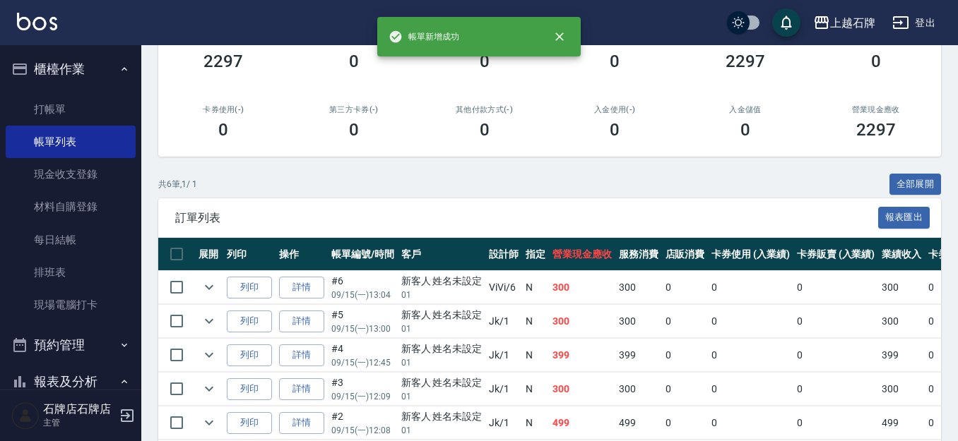
scroll to position [282, 0]
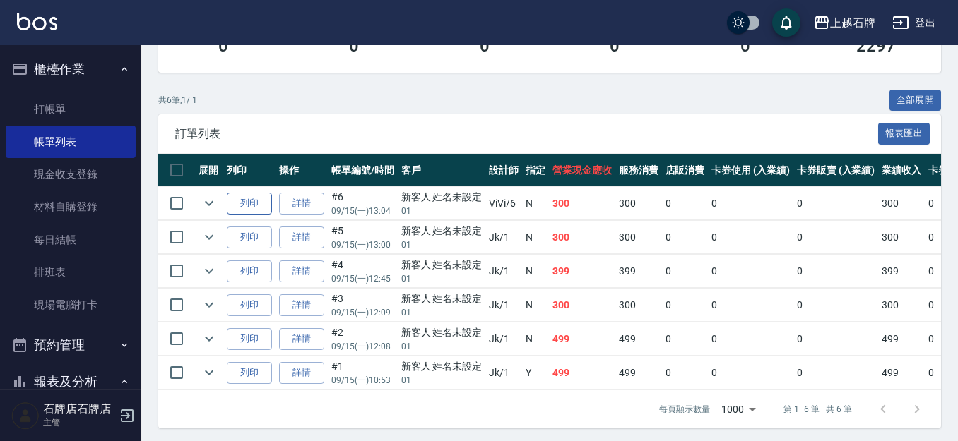
click at [260, 205] on button "列印" at bounding box center [249, 204] width 45 height 22
